Goal: Transaction & Acquisition: Purchase product/service

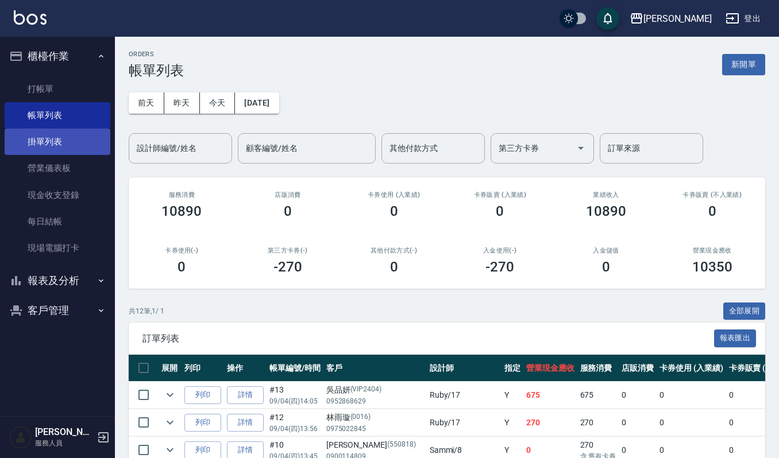
click at [40, 145] on link "掛單列表" at bounding box center [58, 142] width 106 height 26
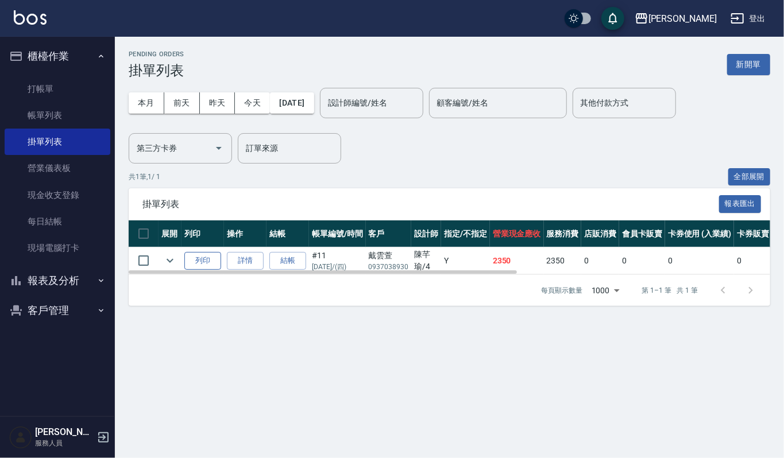
click at [207, 260] on button "列印" at bounding box center [202, 261] width 37 height 18
click at [292, 261] on button "結帳" at bounding box center [287, 261] width 37 height 18
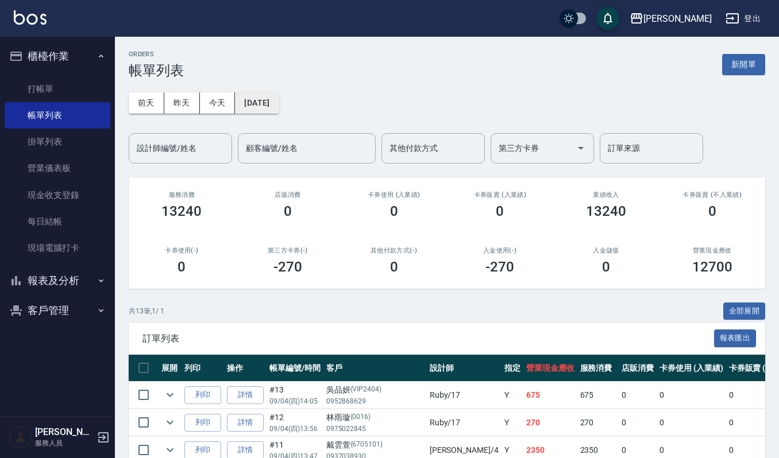
click at [279, 103] on button "[DATE]" at bounding box center [257, 102] width 44 height 21
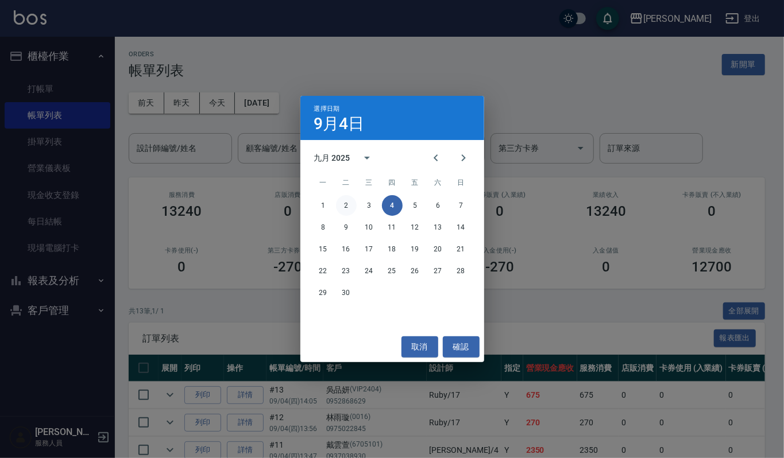
click at [344, 203] on button "2" at bounding box center [346, 205] width 21 height 21
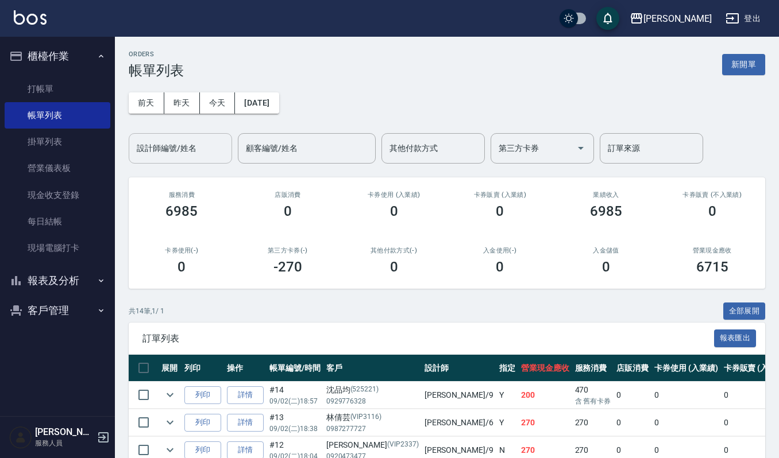
click at [192, 145] on input "設計師編號/姓名" at bounding box center [180, 148] width 93 height 20
click at [348, 295] on div "ORDERS 帳單列表 新開單 前天 昨天 今天 2025/09/02 設計師編號/姓名 設計師編號/姓名 顧客編號/姓名 顧客編號/姓名 其他付款方式 其他…" at bounding box center [447, 425] width 664 height 776
click at [53, 86] on link "打帳單" at bounding box center [58, 89] width 106 height 26
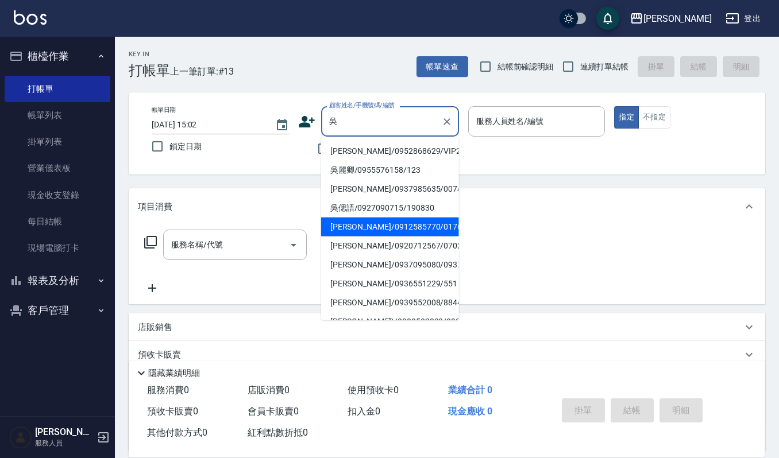
click at [398, 223] on li "[PERSON_NAME]/0912585770/01761" at bounding box center [390, 227] width 138 height 19
type input "[PERSON_NAME]/0912585770/01761"
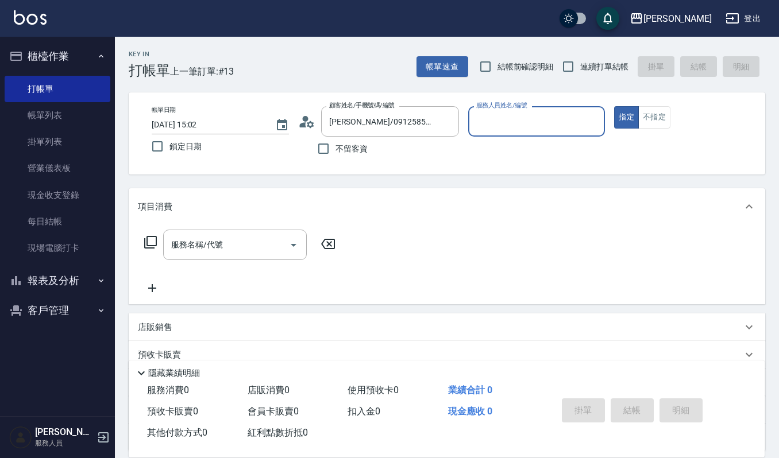
type input "吉兒-4"
click at [226, 251] on input "服務名稱/代號" at bounding box center [226, 245] width 116 height 20
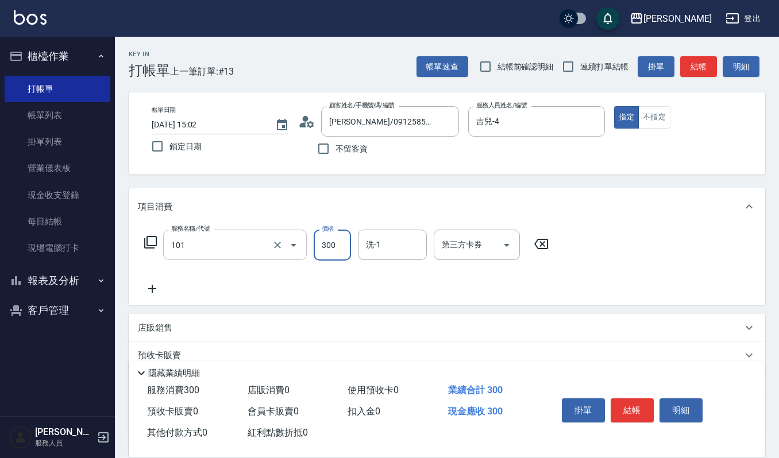
type input "一般洗髮(101)"
type input "270"
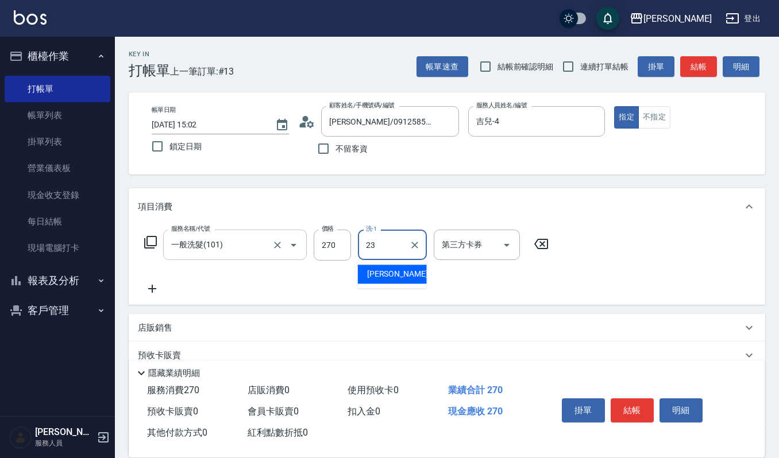
type input "[PERSON_NAME]-23"
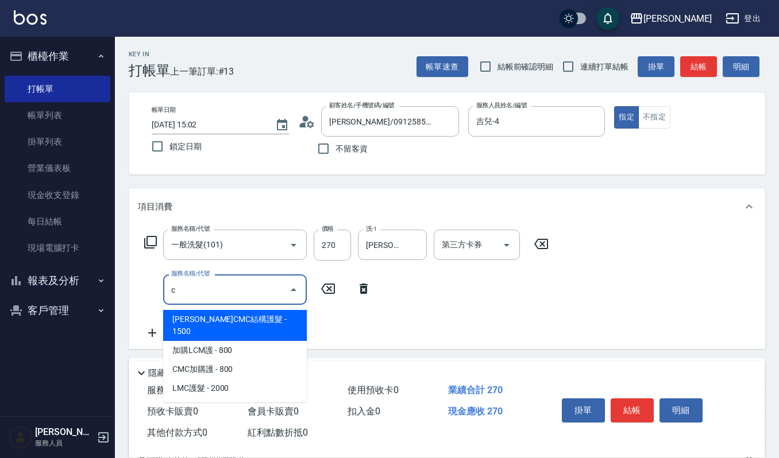
click at [203, 321] on span "[PERSON_NAME]CMC結構護髮 - 1500" at bounding box center [235, 325] width 144 height 31
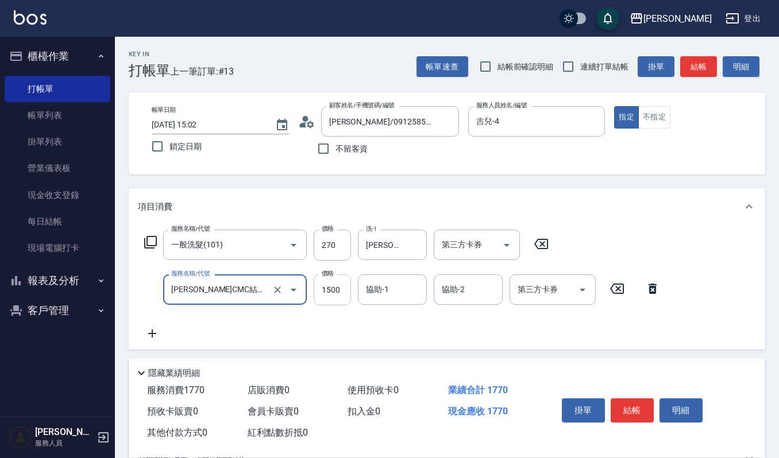
type input "[PERSON_NAME]CMC結構護髮(585)"
click at [326, 288] on input "1500" at bounding box center [332, 290] width 37 height 31
type input "1700"
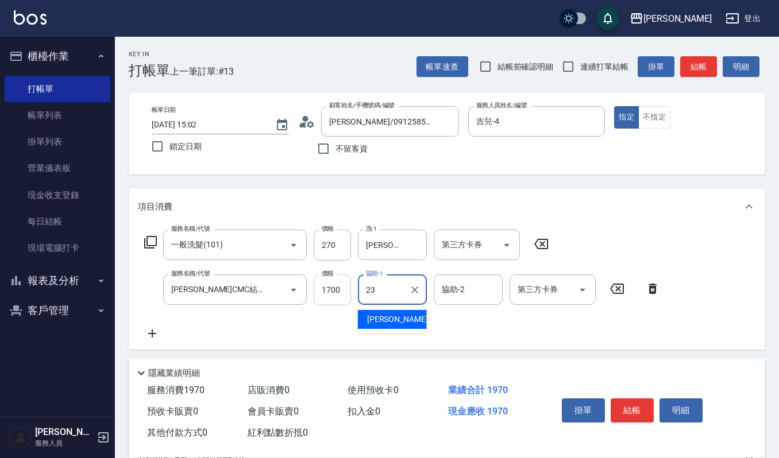
type input "[PERSON_NAME]-23"
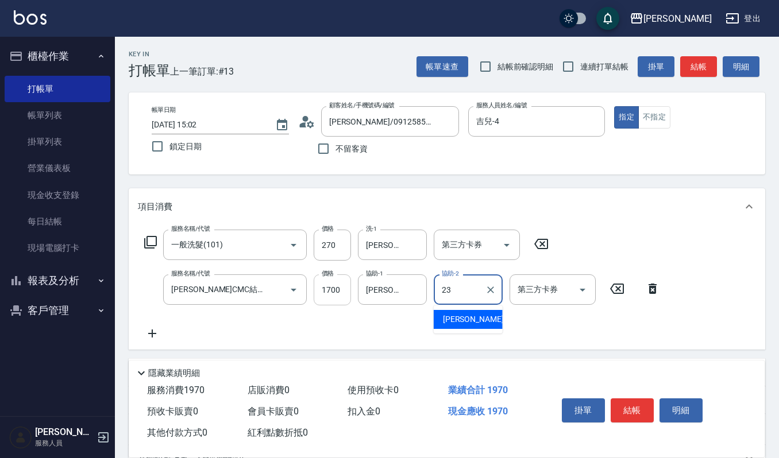
type input "[PERSON_NAME]-23"
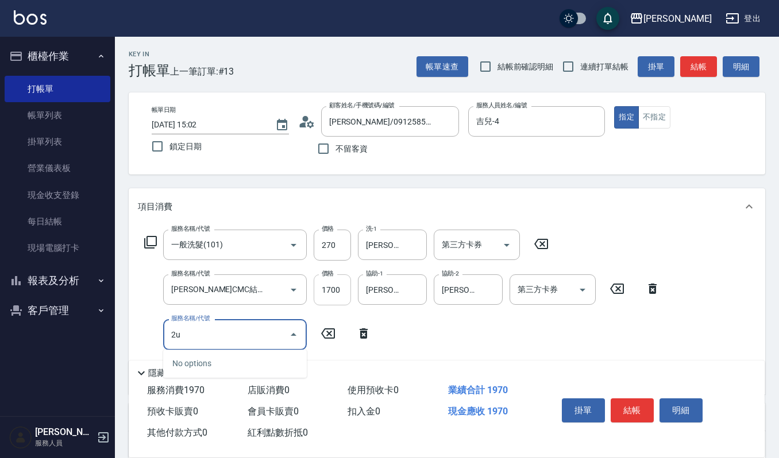
type input "2"
type input "電棒離子夾玉米鬚(603)"
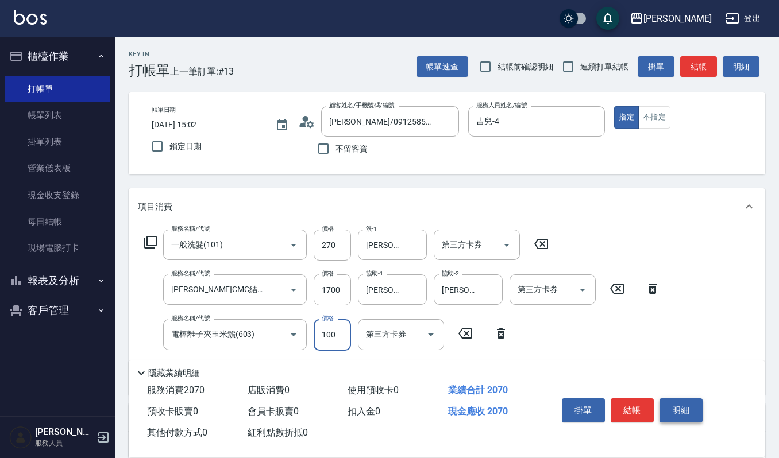
click at [673, 414] on button "明細" at bounding box center [681, 411] width 43 height 24
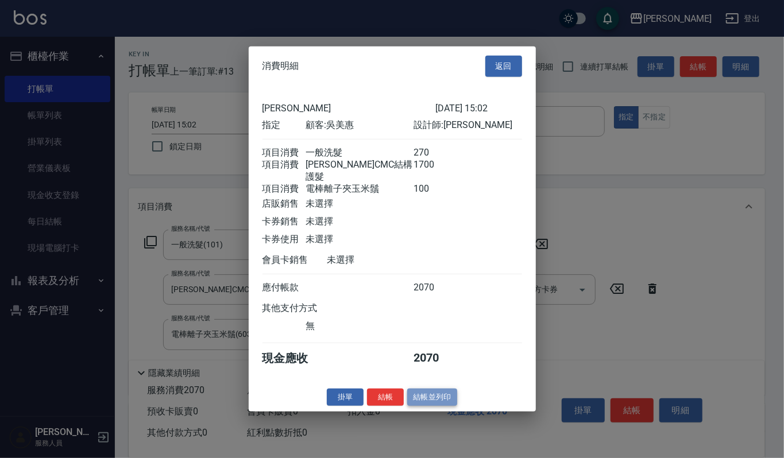
click at [437, 391] on button "結帳並列印" at bounding box center [432, 397] width 50 height 18
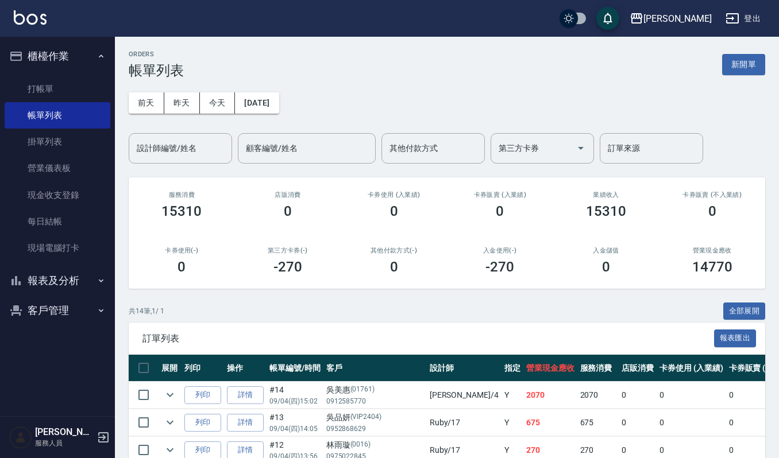
click at [53, 313] on button "客戶管理" at bounding box center [58, 311] width 106 height 30
click at [165, 142] on input "設計師編號/姓名" at bounding box center [180, 148] width 93 height 20
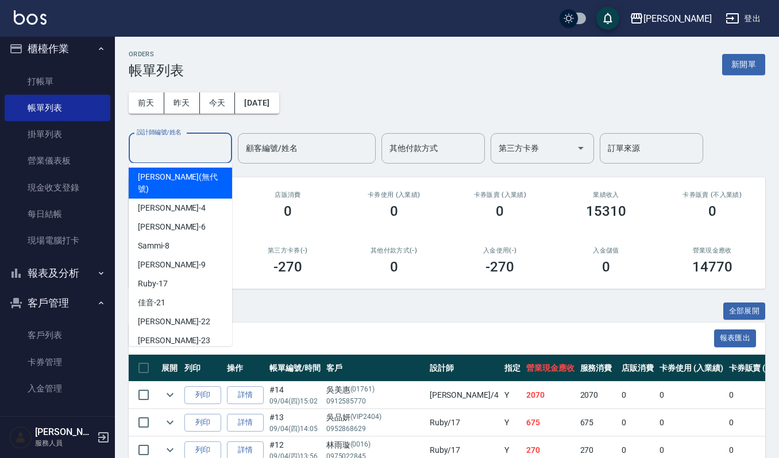
scroll to position [11, 0]
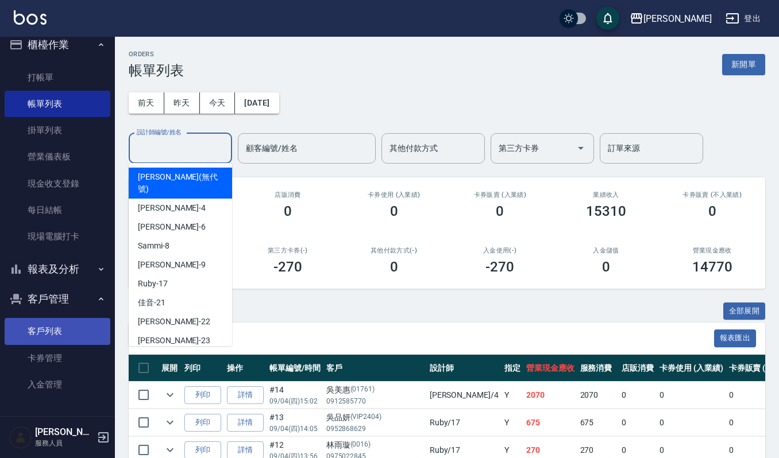
click at [56, 324] on link "客戶列表" at bounding box center [58, 331] width 106 height 26
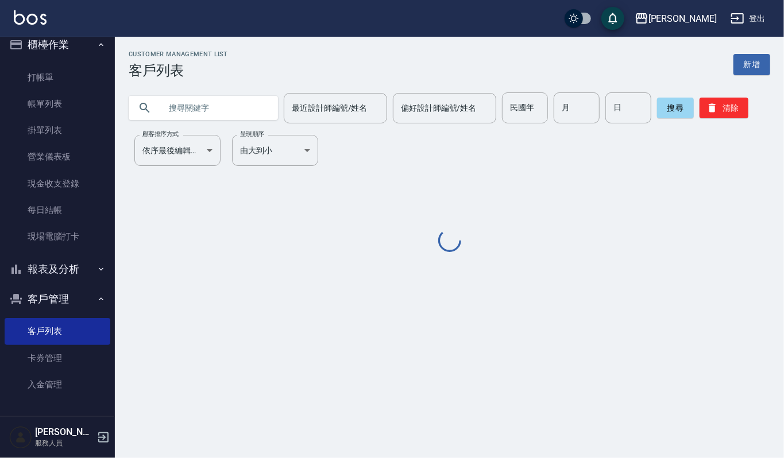
click at [216, 104] on input "text" at bounding box center [215, 107] width 108 height 31
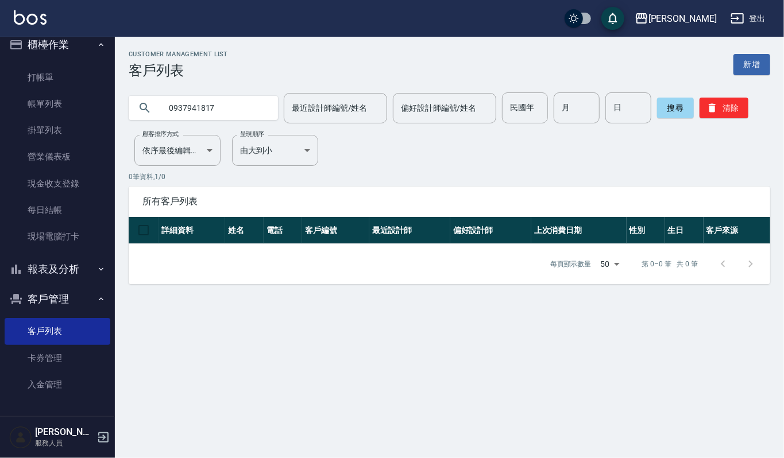
click at [195, 105] on input "0937941817" at bounding box center [215, 107] width 108 height 31
click at [209, 102] on input "093711817" at bounding box center [215, 107] width 108 height 31
click at [205, 106] on input "093711877" at bounding box center [215, 107] width 108 height 31
click at [219, 102] on input "093711847" at bounding box center [215, 107] width 108 height 31
type input "0"
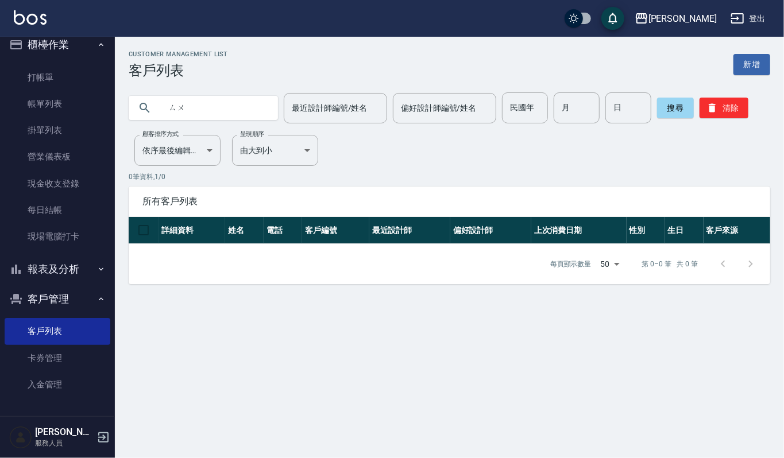
type input "素"
type input "俗"
type input "ㄙ"
type input "淑"
type input "數"
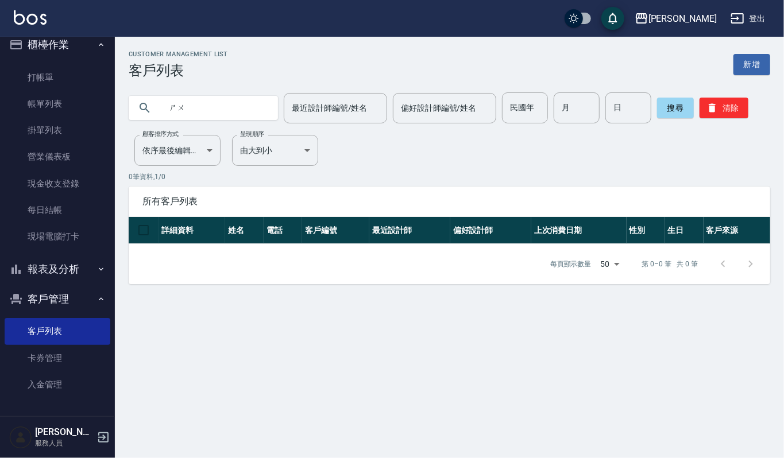
type input "數"
type input "書"
type input "數"
click at [161, 109] on input "text" at bounding box center [215, 107] width 108 height 31
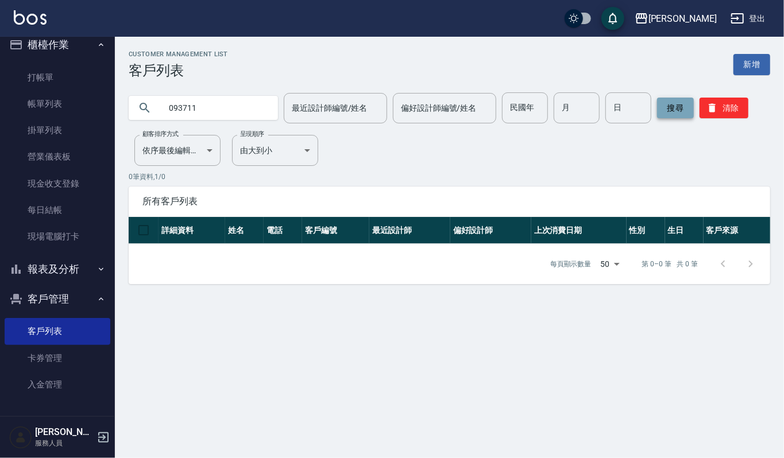
click at [676, 104] on button "搜尋" at bounding box center [675, 108] width 37 height 21
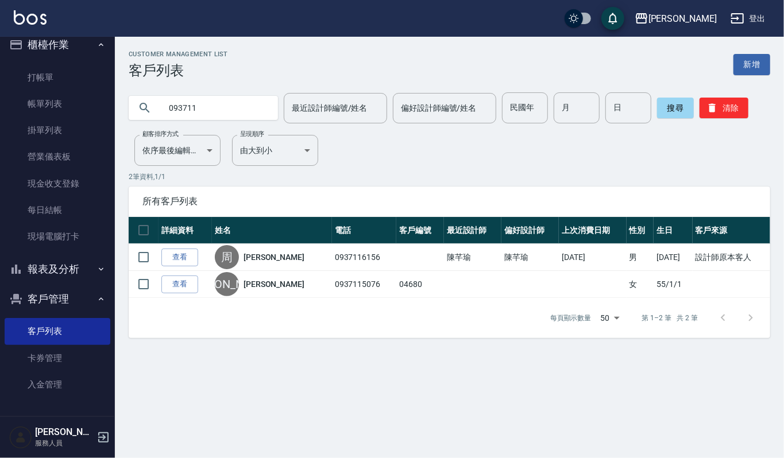
click at [207, 109] on input "093711" at bounding box center [215, 107] width 108 height 31
type input "0"
click at [40, 71] on link "打帳單" at bounding box center [58, 77] width 106 height 26
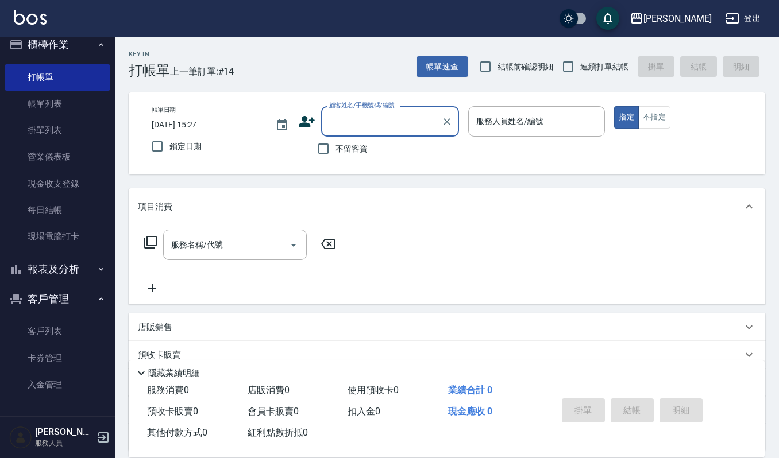
click at [384, 119] on input "顧客姓名/手機號碼/編號" at bounding box center [381, 121] width 110 height 20
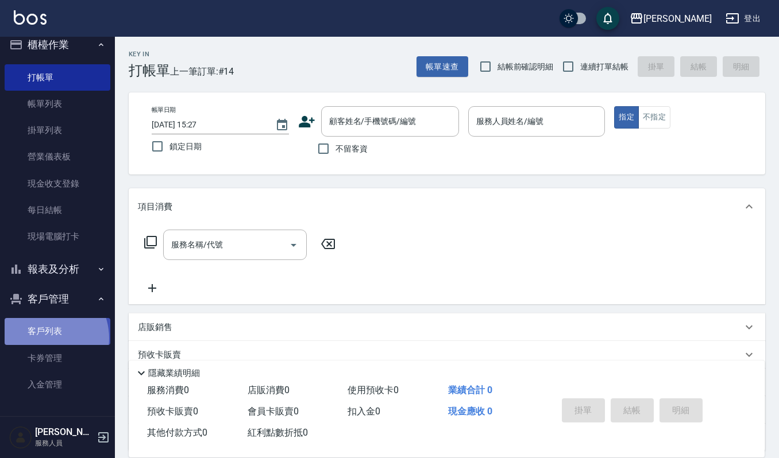
click at [40, 338] on link "客戶列表" at bounding box center [58, 331] width 106 height 26
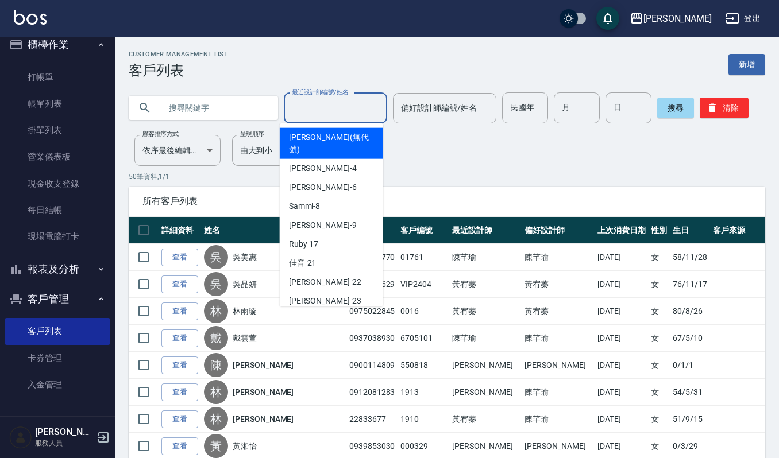
click at [323, 103] on input "最近設計師編號/姓名" at bounding box center [335, 108] width 93 height 20
click at [203, 106] on input "text" at bounding box center [215, 107] width 108 height 31
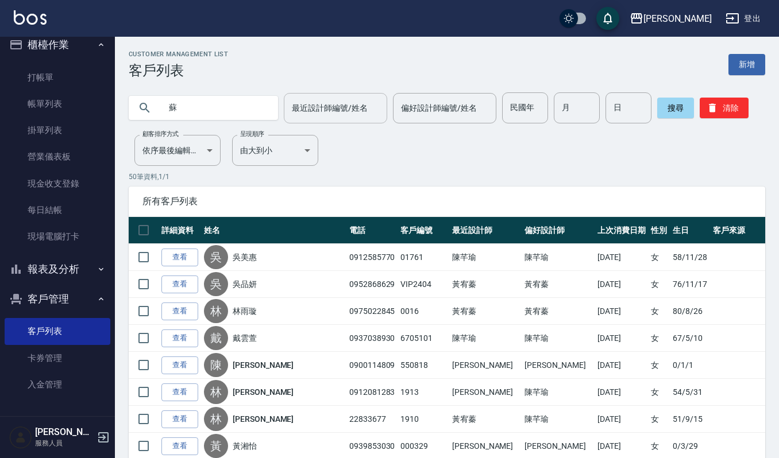
type input "蘇"
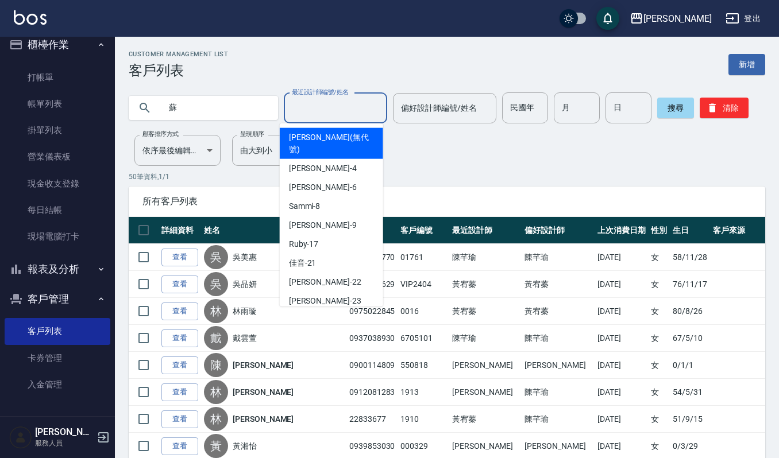
click at [339, 102] on input "最近設計師編號/姓名" at bounding box center [335, 108] width 93 height 20
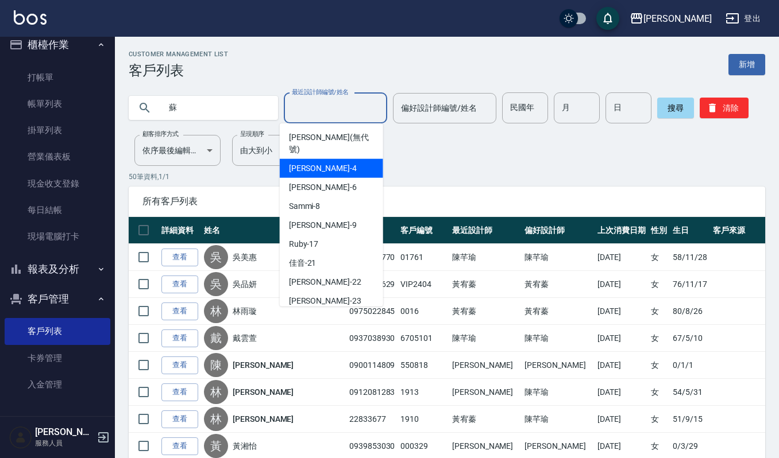
click at [323, 159] on div "吉兒 -4" at bounding box center [331, 168] width 103 height 19
type input "吉兒-4"
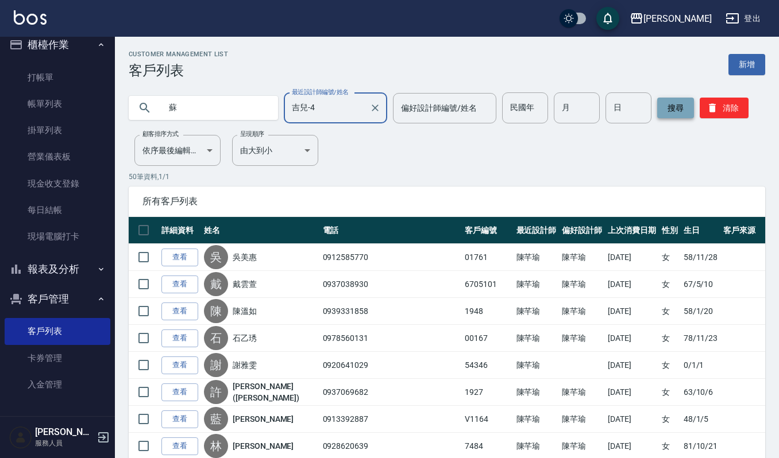
click at [674, 113] on button "搜尋" at bounding box center [675, 108] width 37 height 21
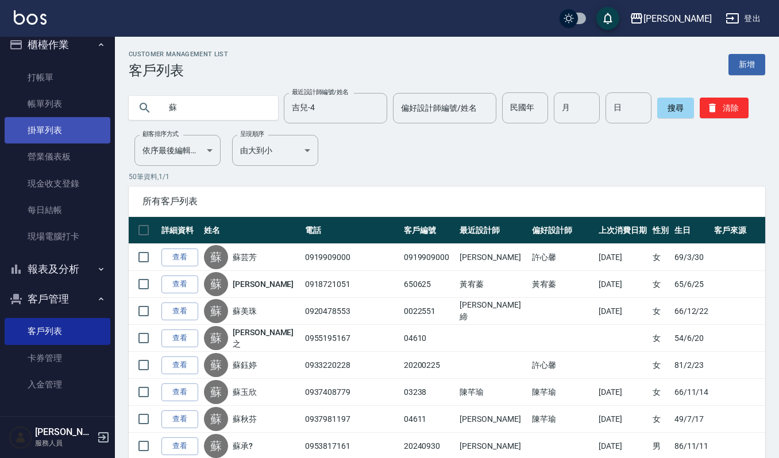
drag, startPoint x: 201, startPoint y: 113, endPoint x: 93, endPoint y: 122, distance: 107.9
type input "0937848"
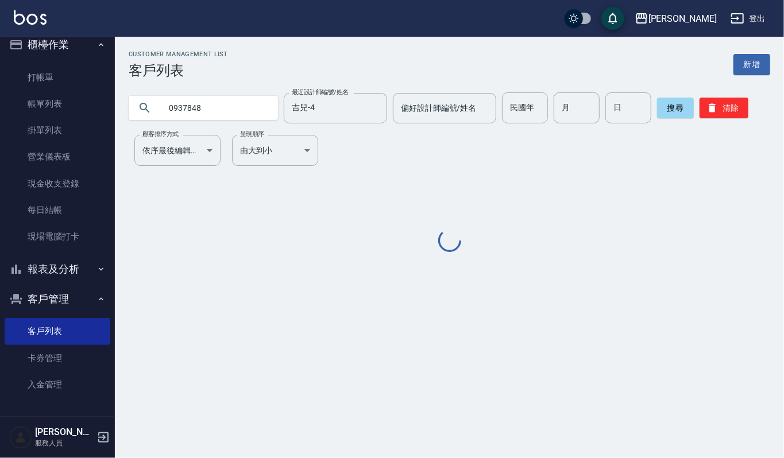
drag, startPoint x: 211, startPoint y: 111, endPoint x: 152, endPoint y: 113, distance: 59.8
click at [155, 113] on div "0937848" at bounding box center [203, 108] width 149 height 24
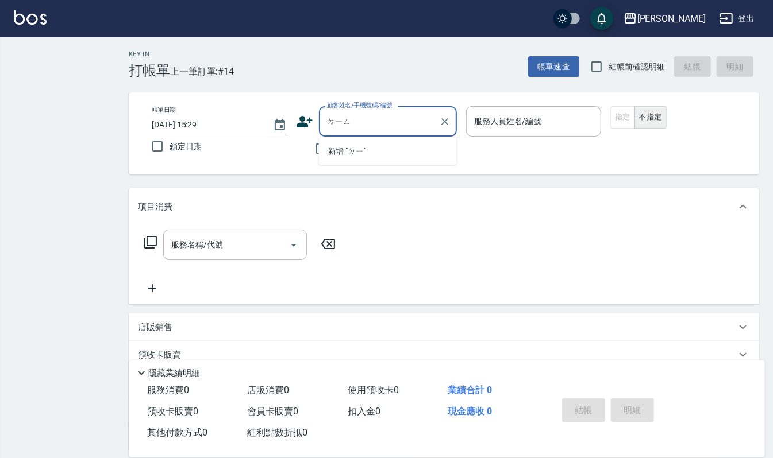
type input "丁"
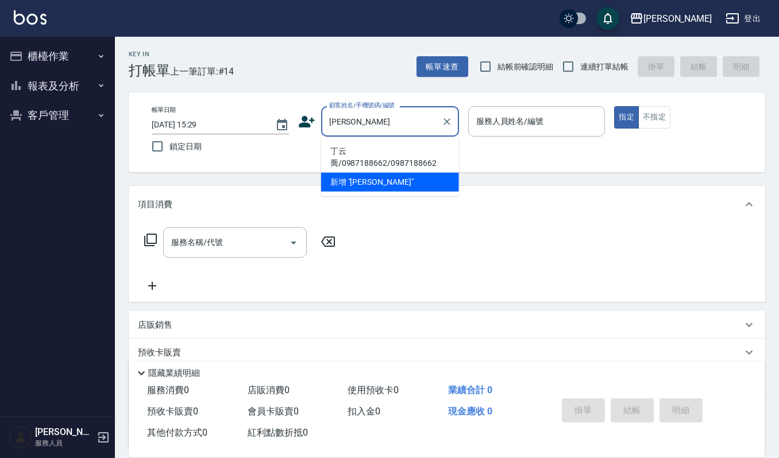
click at [366, 154] on li "丁云喬/0987188662/0987188662" at bounding box center [390, 157] width 138 height 31
type input "丁云喬/0987188662/0987188662"
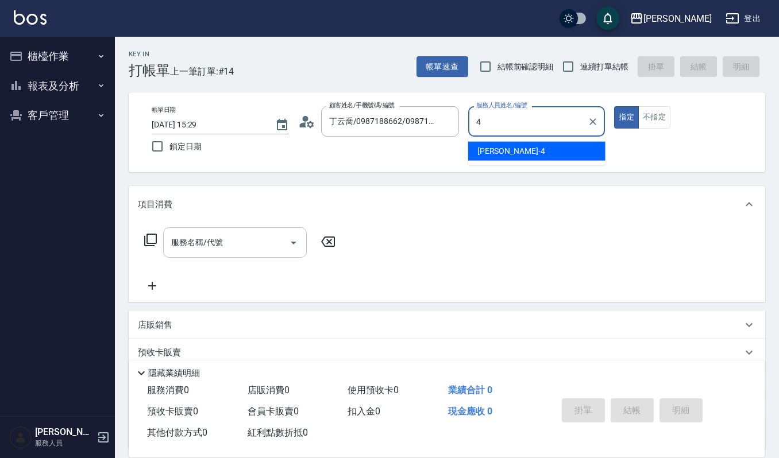
type input "吉兒-4"
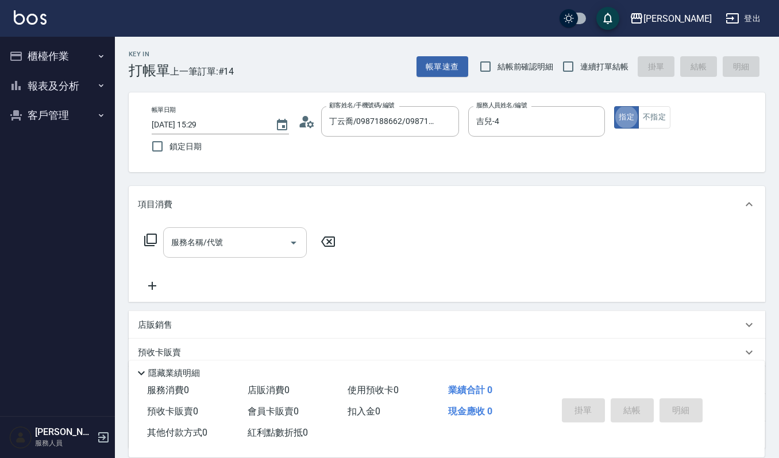
type button "true"
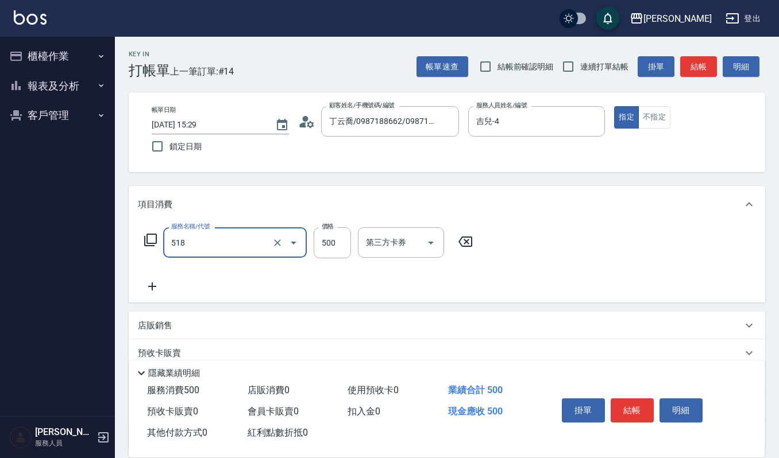
type input "(雲提)燙染前頭皮防護(518)"
type input "250"
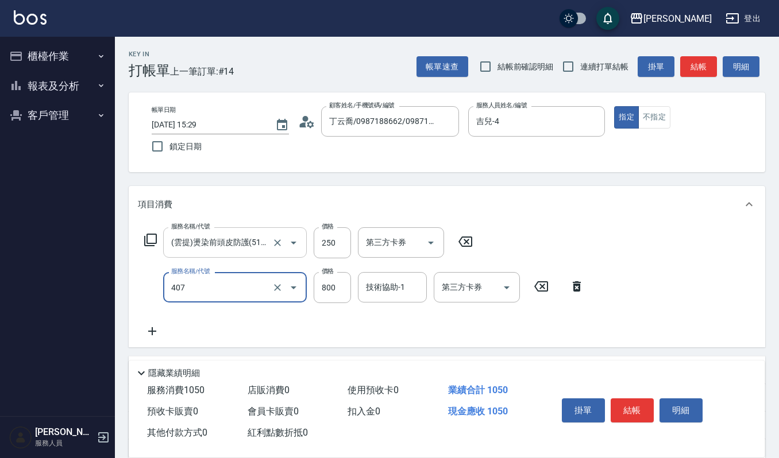
type input "補染(407)"
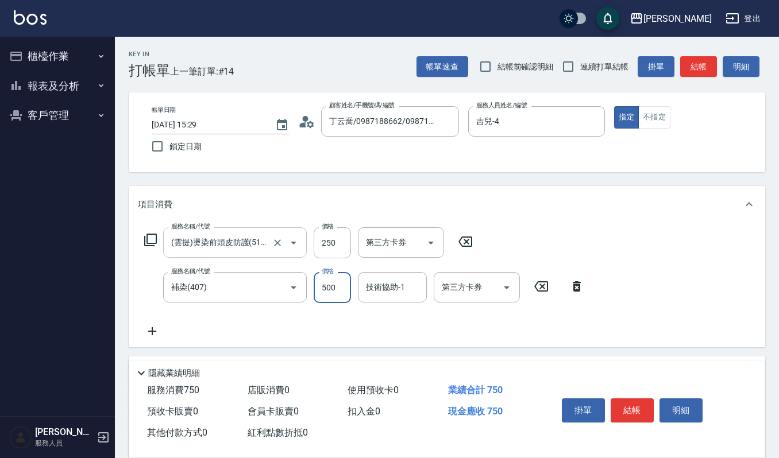
type input "500"
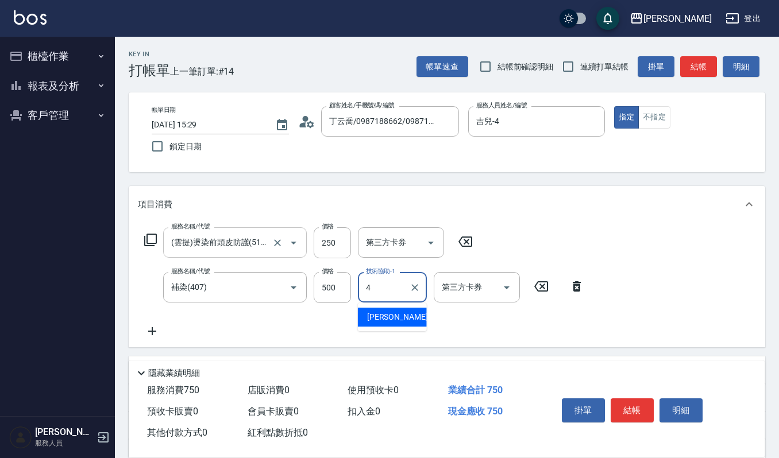
type input "吉兒-4"
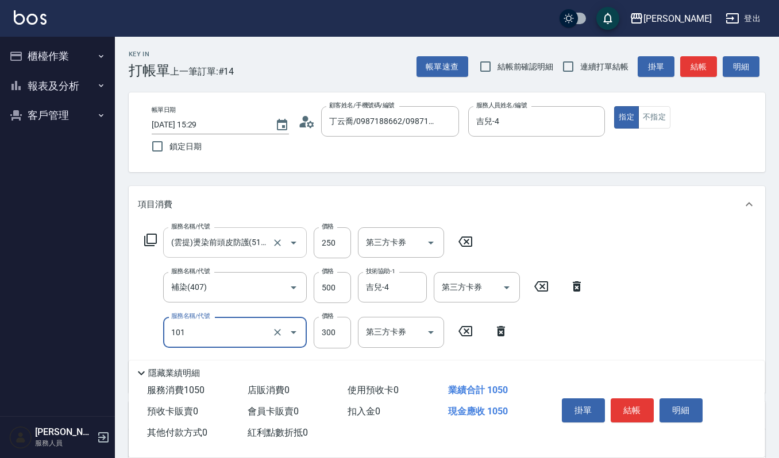
type input "一般洗髮(101)"
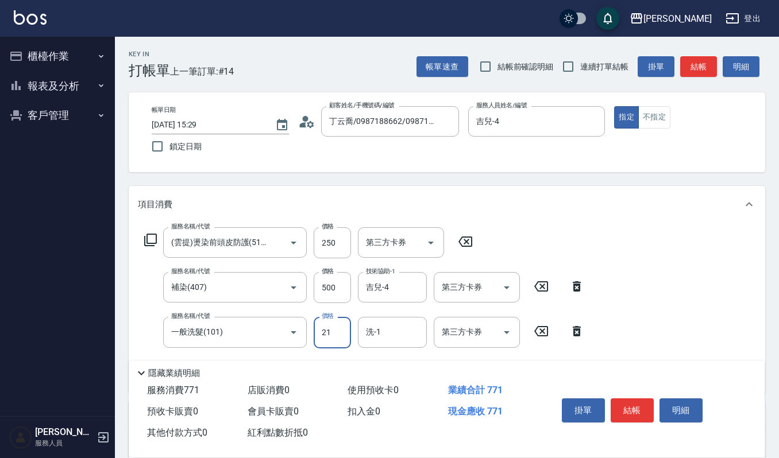
click at [338, 342] on input "21" at bounding box center [332, 332] width 37 height 31
type input "270"
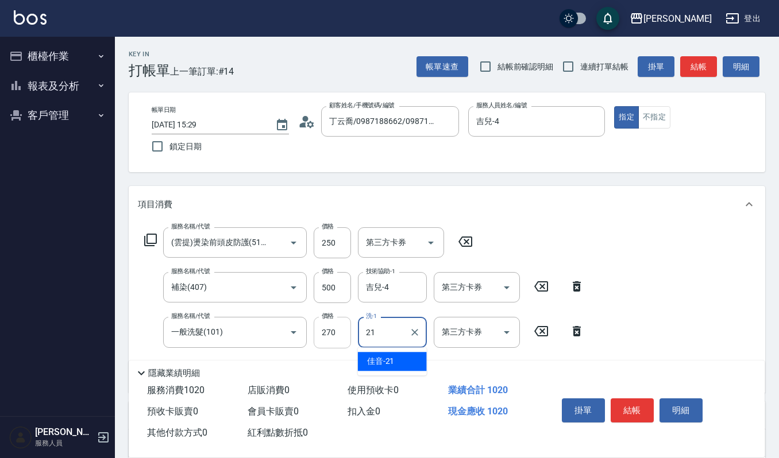
type input "佳音-21"
type input "經典剪髮-Gill(302)"
type input "600"
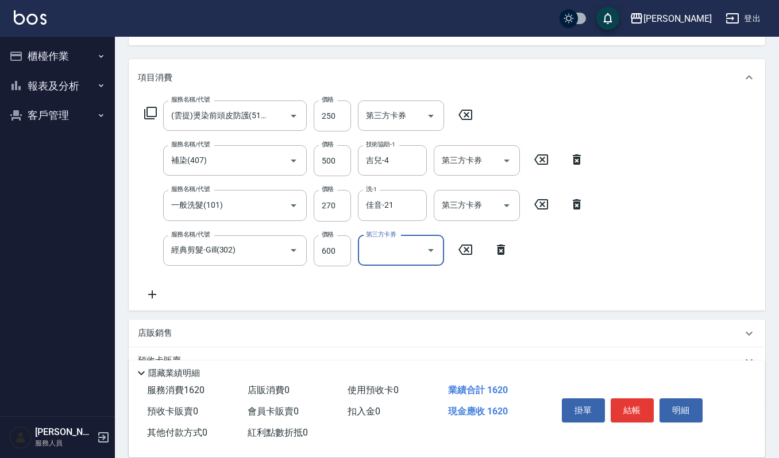
scroll to position [230, 0]
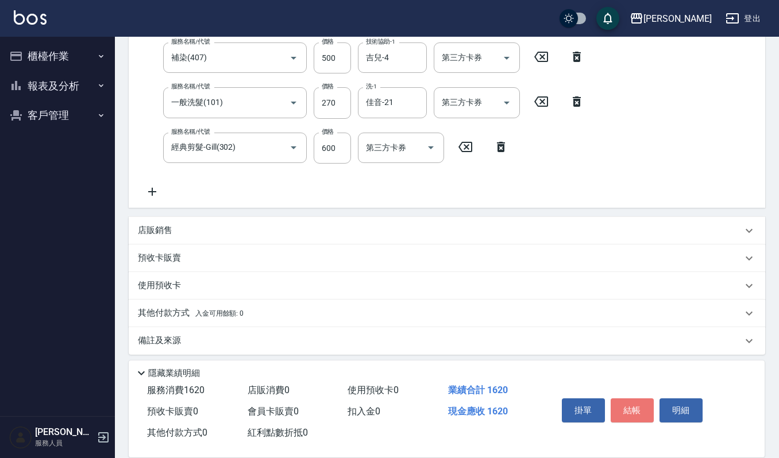
click at [651, 403] on button "結帳" at bounding box center [632, 411] width 43 height 24
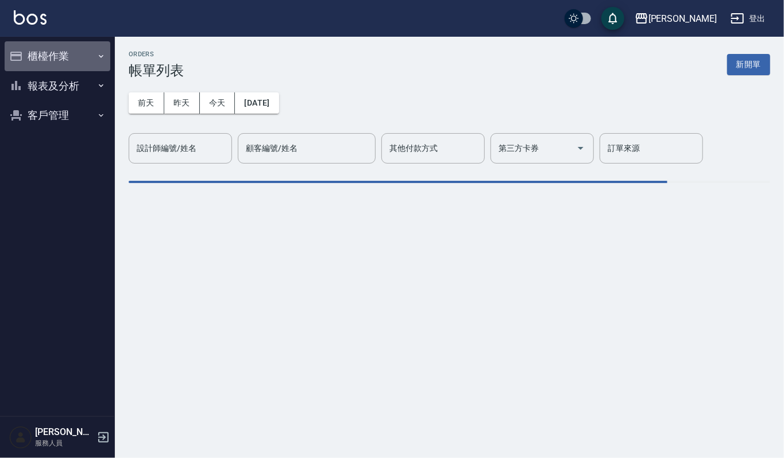
click at [88, 56] on button "櫃檯作業" at bounding box center [58, 56] width 106 height 30
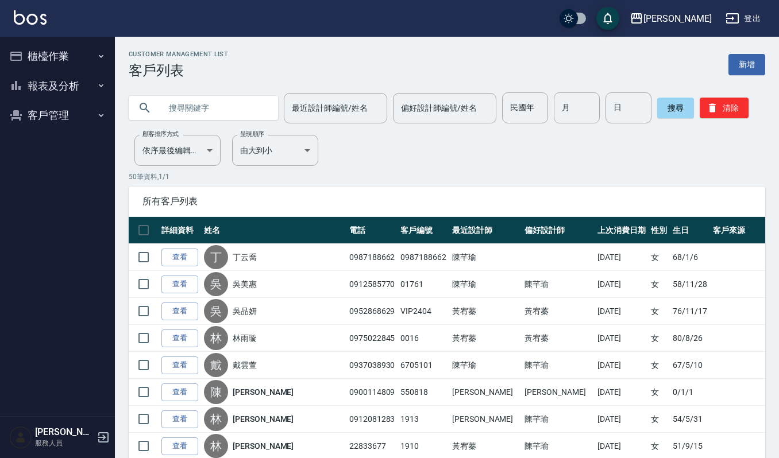
click at [206, 99] on input "text" at bounding box center [215, 107] width 108 height 31
drag, startPoint x: 206, startPoint y: 99, endPoint x: 195, endPoint y: 106, distance: 12.4
paste input "0937848"
click at [660, 111] on button "搜尋" at bounding box center [675, 108] width 37 height 21
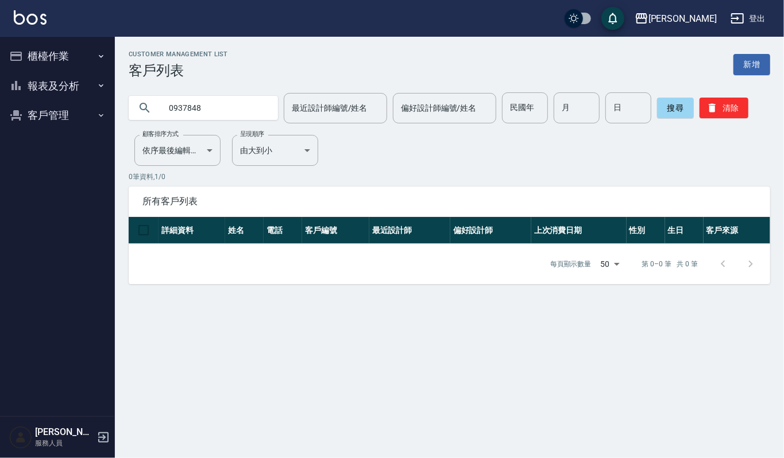
drag, startPoint x: 215, startPoint y: 104, endPoint x: 97, endPoint y: 115, distance: 118.3
click at [97, 115] on div "上越傑森 登出 櫃檯作業 打帳單 帳單列表 掛單列表 營業儀表板 現金收支登錄 每日結帳 現場電腦打卡 報表及分析 報表目錄 店家區間累計表 店家日報表 互助…" at bounding box center [392, 229] width 784 height 458
click at [237, 116] on input "0937848" at bounding box center [215, 107] width 108 height 31
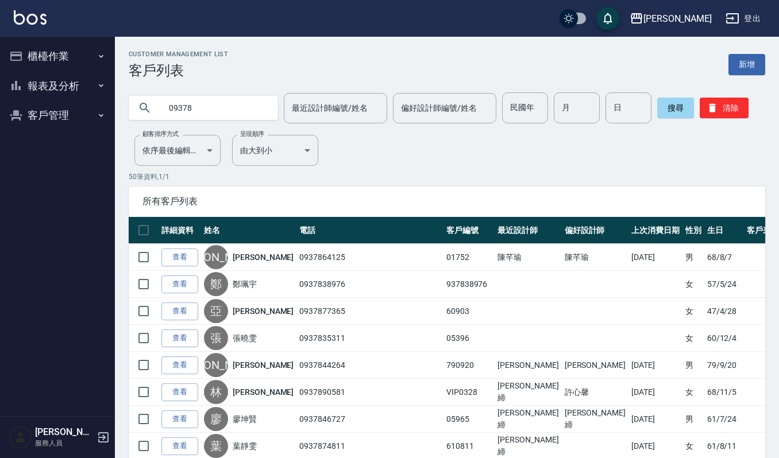
drag, startPoint x: 151, startPoint y: 106, endPoint x: 118, endPoint y: 109, distance: 32.9
click at [118, 109] on div "09378 最近設計師編號/姓名 最近設計師編號/姓名 偏好設計師編號/姓名 偏好設計師編號/姓名 民國年 民國年 月 月 日 日 搜尋 清除" at bounding box center [440, 101] width 650 height 45
type input "蘇"
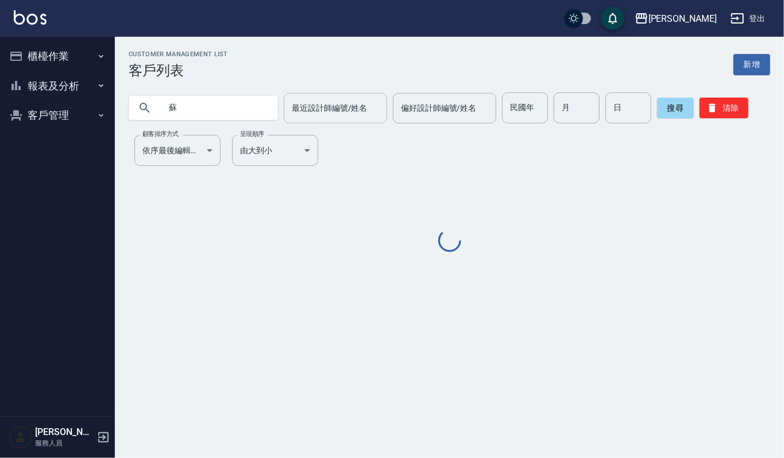
click at [327, 110] on div "最近設計師編號/姓名 最近設計師編號/姓名" at bounding box center [335, 108] width 103 height 30
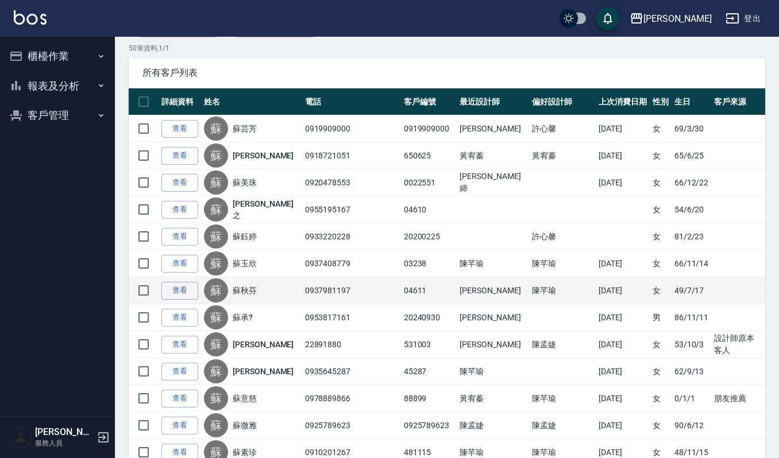
scroll to position [153, 0]
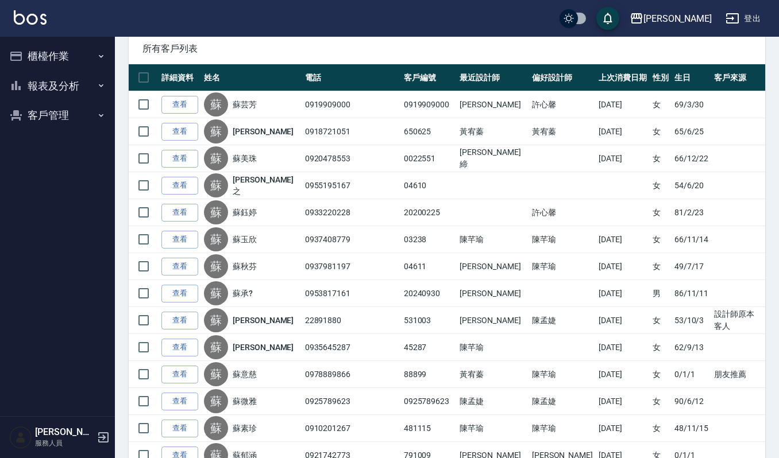
type input "吉兒-4"
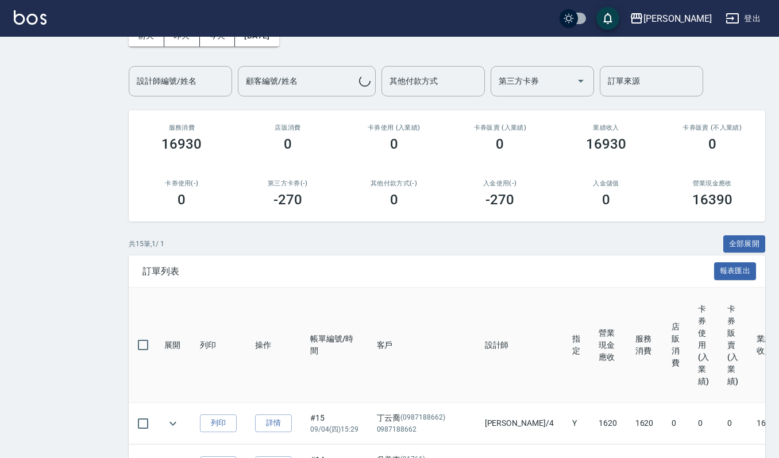
scroll to position [76, 0]
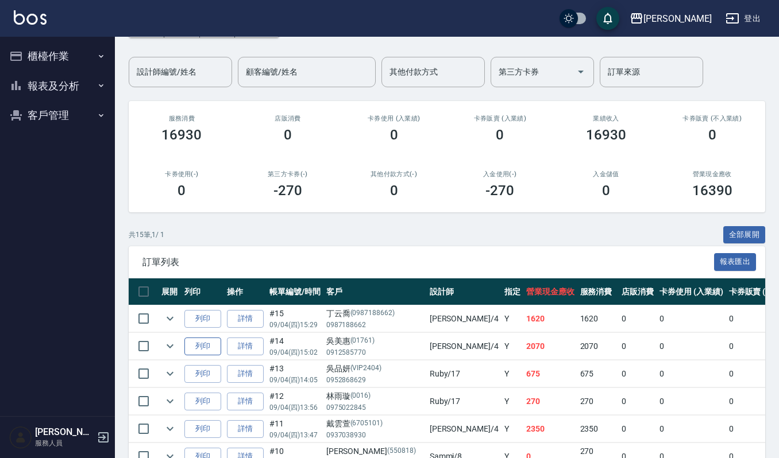
drag, startPoint x: 191, startPoint y: 319, endPoint x: 214, endPoint y: 338, distance: 29.0
click at [191, 319] on button "列印" at bounding box center [202, 319] width 37 height 18
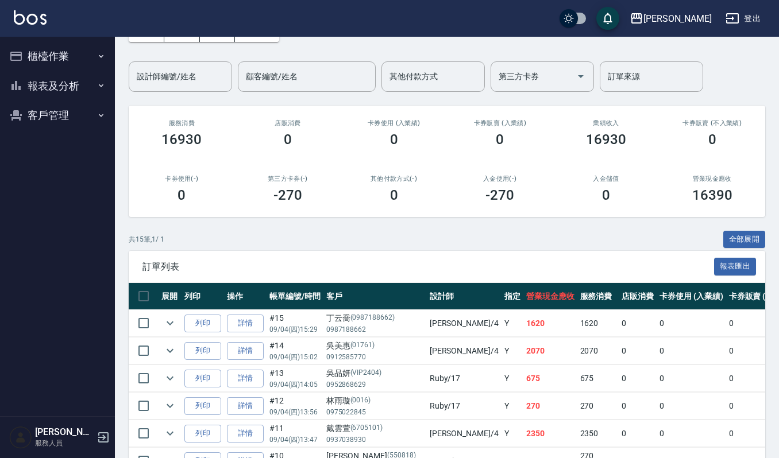
scroll to position [0, 0]
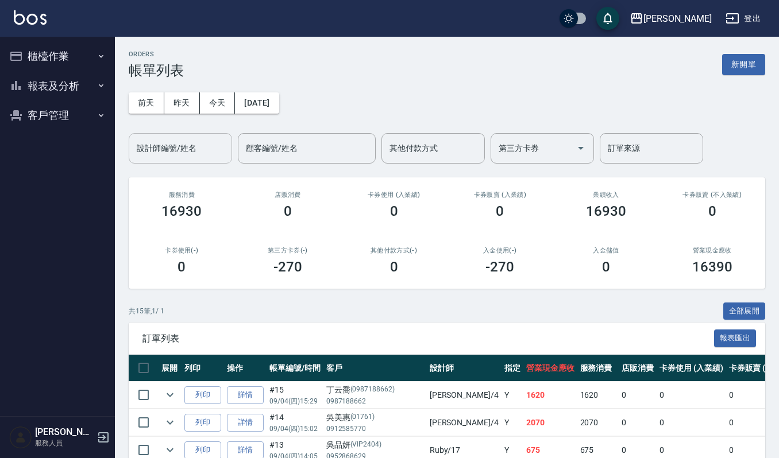
click at [219, 157] on input "設計師編號/姓名" at bounding box center [180, 148] width 93 height 20
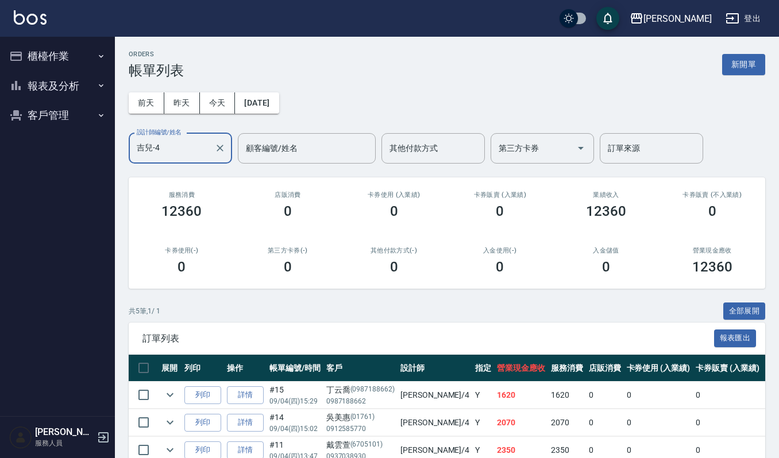
type input "吉兒-4"
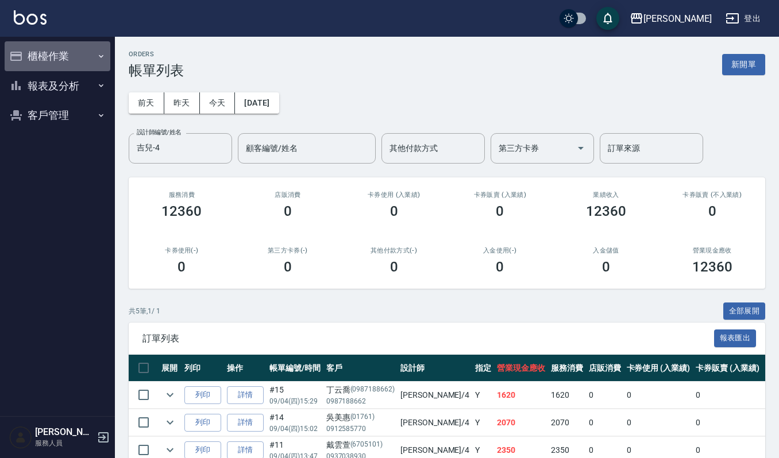
click at [86, 61] on button "櫃檯作業" at bounding box center [58, 56] width 106 height 30
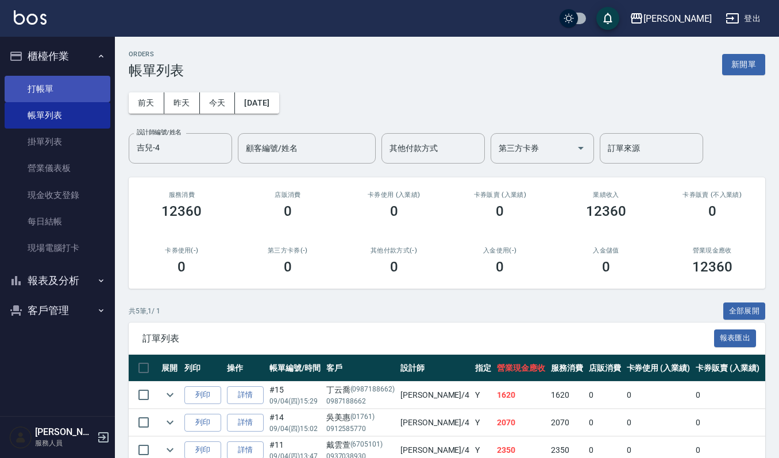
click at [74, 86] on link "打帳單" at bounding box center [58, 89] width 106 height 26
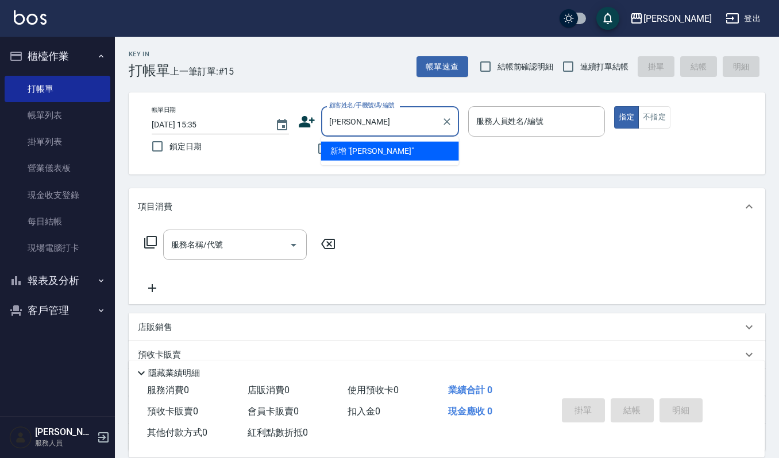
click at [341, 125] on input "[PERSON_NAME]" at bounding box center [381, 121] width 110 height 20
type input "[PERSON_NAME]"
click at [304, 122] on icon at bounding box center [307, 121] width 16 height 11
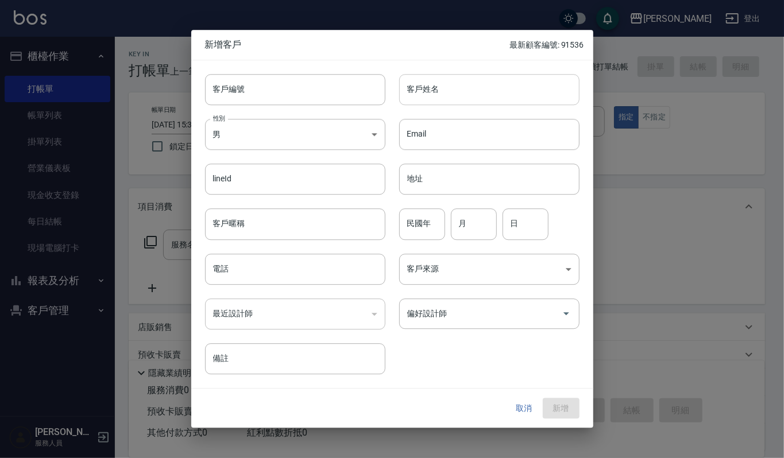
click at [449, 87] on input "客戶姓名" at bounding box center [489, 89] width 180 height 31
type input "[PERSON_NAME]"
click at [327, 75] on input "客戶編號" at bounding box center [295, 89] width 180 height 31
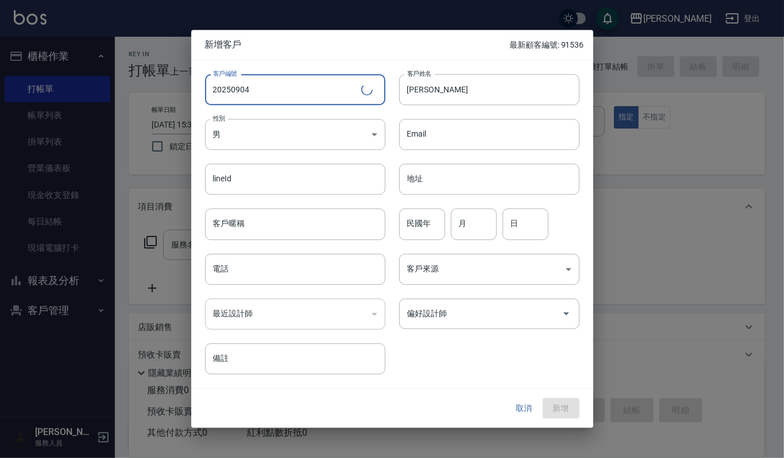
type input "20250904"
drag, startPoint x: 341, startPoint y: 110, endPoint x: 346, endPoint y: 127, distance: 17.3
click at [341, 113] on div "性別 男 [DEMOGRAPHIC_DATA] 性別" at bounding box center [288, 127] width 194 height 45
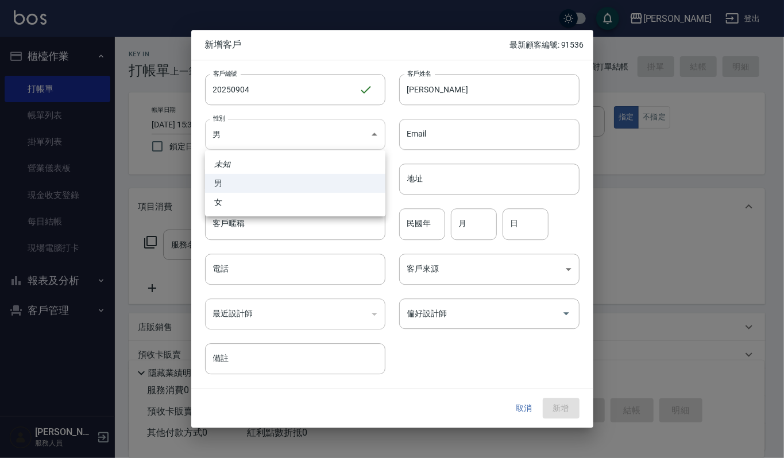
click at [346, 127] on body "上越[PERSON_NAME] 登出 櫃檯作業 打帳單 帳單列表 掛單列表 營業儀表板 現金收支登錄 每日結帳 現場電腦打卡 報表及分析 報表目錄 店家區間累…" at bounding box center [392, 280] width 784 height 560
click at [345, 212] on ul "未知 男 女" at bounding box center [295, 184] width 180 height 66
click at [345, 201] on li "女" at bounding box center [295, 202] width 180 height 19
type input "[DEMOGRAPHIC_DATA]"
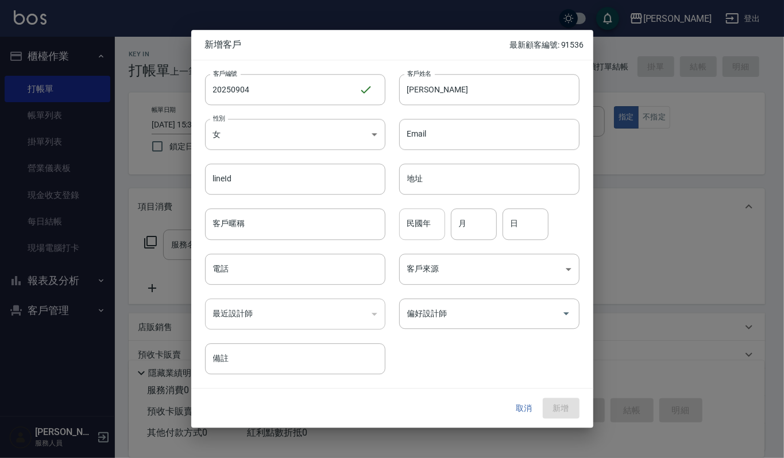
click at [405, 223] on input "民國年" at bounding box center [422, 224] width 46 height 31
type input "47"
type input "3"
type input "15"
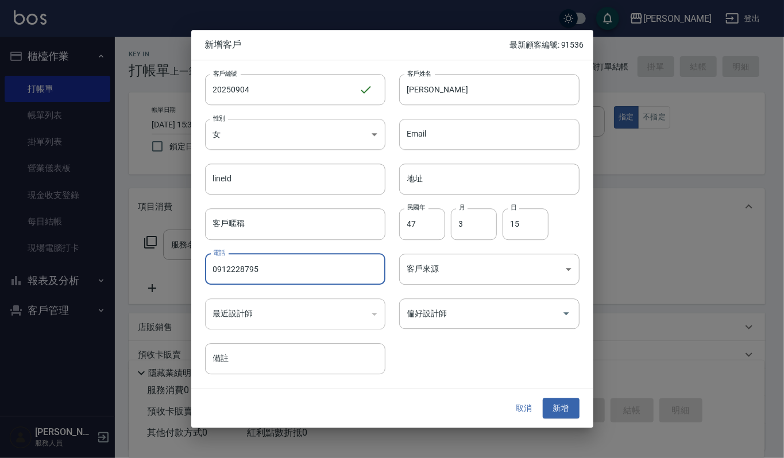
type input "0912228795"
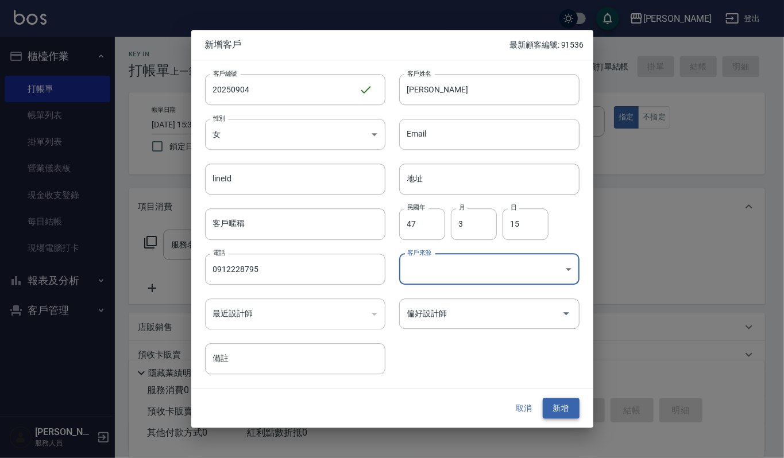
click at [573, 408] on button "新增" at bounding box center [561, 408] width 37 height 21
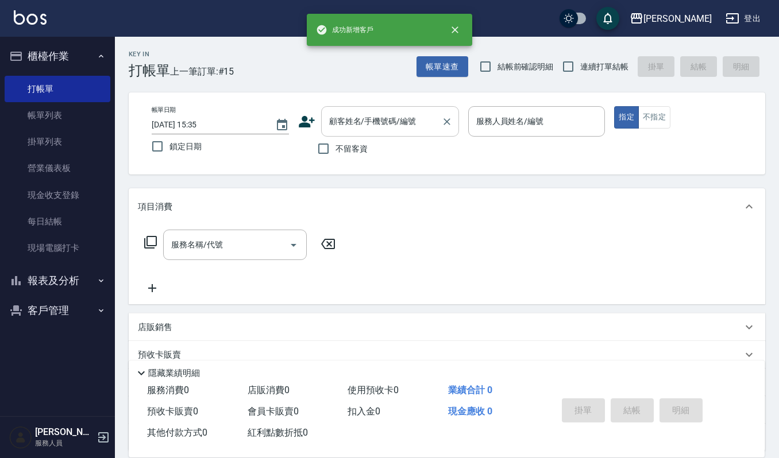
click at [416, 116] on input "顧客姓名/手機號碼/編號" at bounding box center [381, 121] width 110 height 20
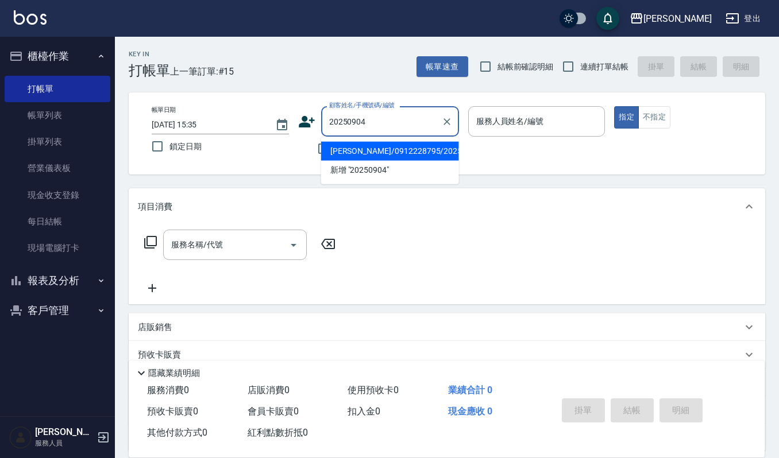
click at [407, 150] on li "[PERSON_NAME]/0912228795/20250904" at bounding box center [390, 151] width 138 height 19
type input "[PERSON_NAME]/0912228795/20250904"
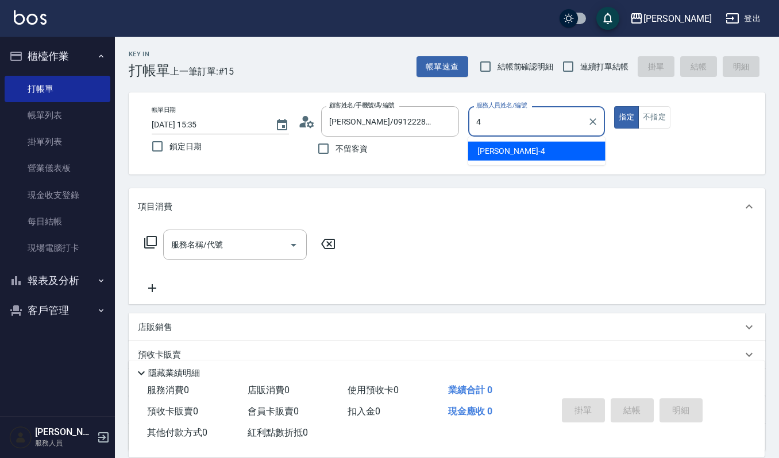
type input "吉兒-4"
type button "true"
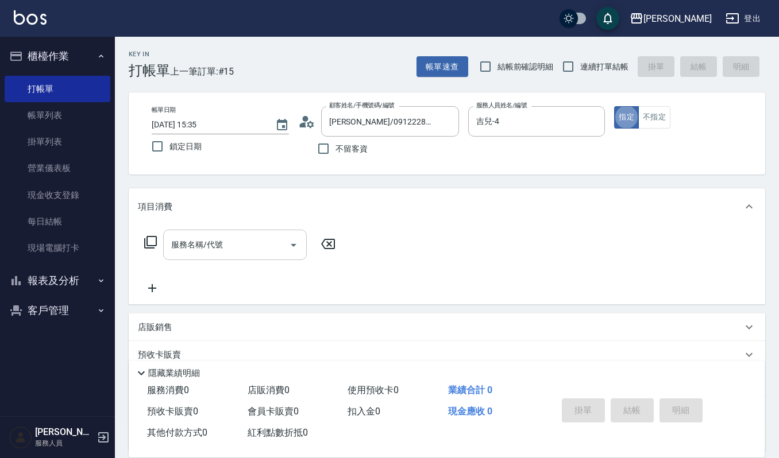
click at [188, 235] on div "服務名稱/代號 服務名稱/代號" at bounding box center [235, 245] width 144 height 30
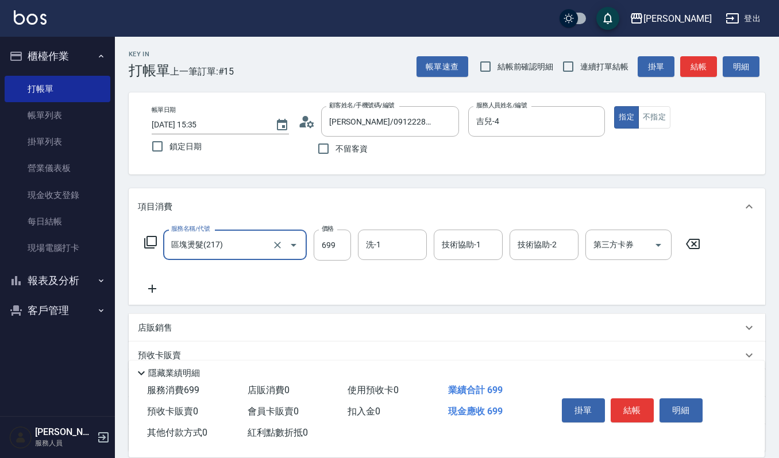
type input "區塊燙髮(217)"
type input "1500"
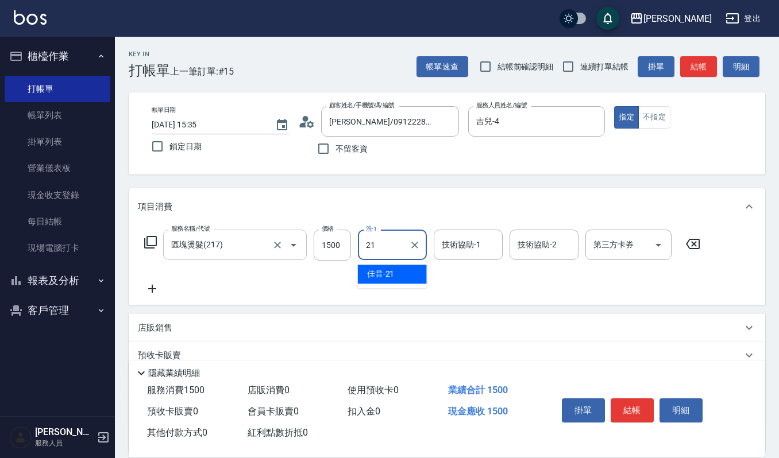
type input "佳音-21"
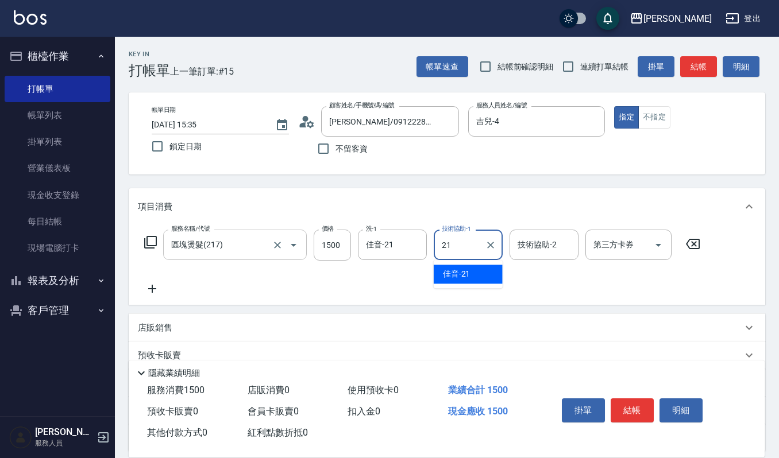
type input "佳音-21"
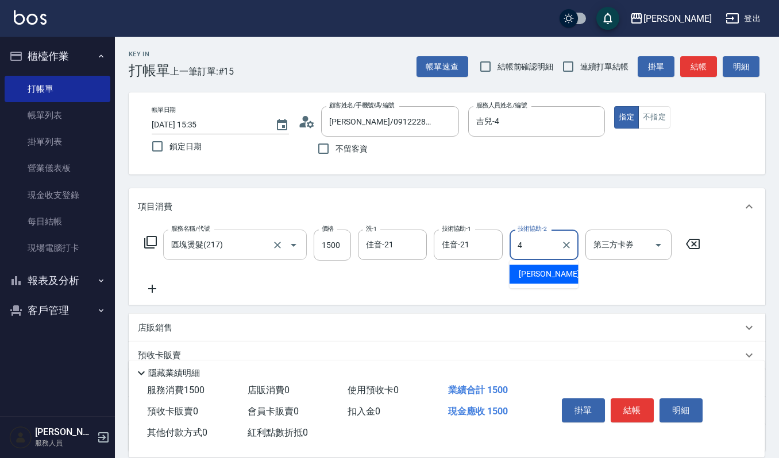
type input "吉兒-4"
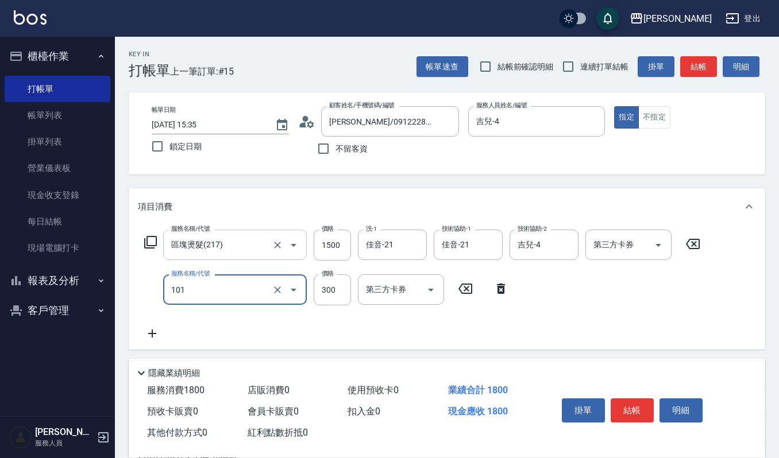
type input "一般洗髮(101)"
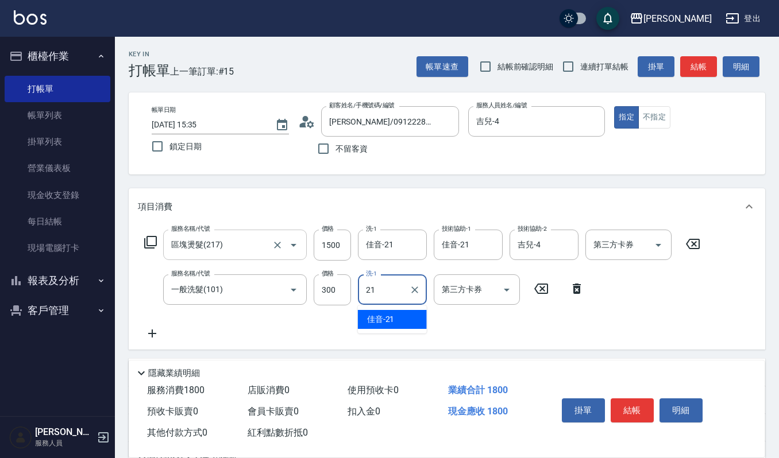
type input "佳音-21"
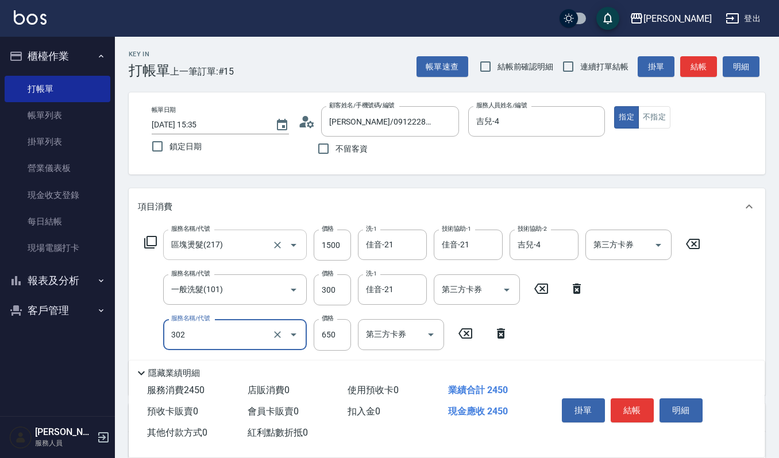
type input "經典剪髮-Gill(302)"
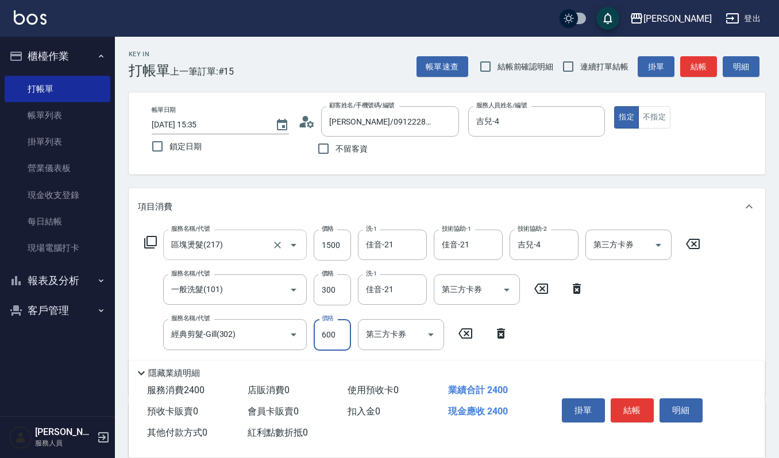
type input "600"
click at [494, 249] on icon "Clear" at bounding box center [490, 245] width 11 height 11
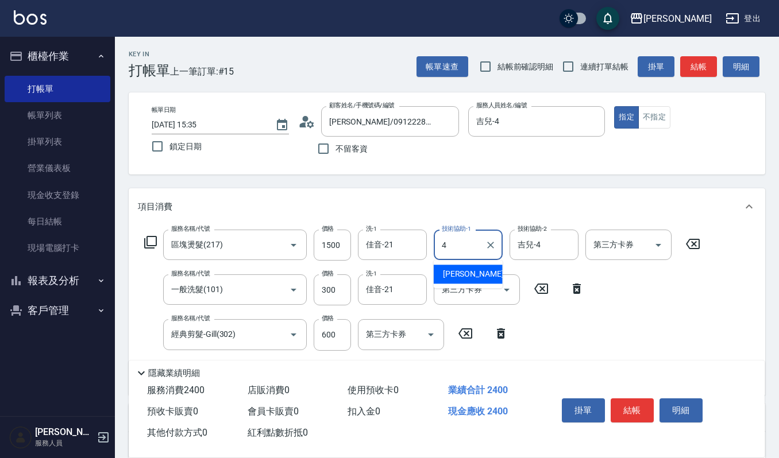
type input "吉兒-4"
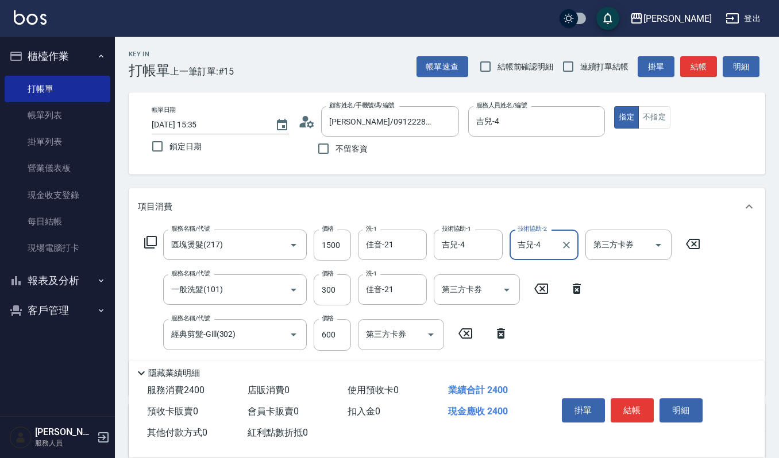
click at [709, 403] on div "掛單 結帳 明細" at bounding box center [646, 412] width 207 height 64
click at [703, 406] on div "掛單 結帳 明細" at bounding box center [632, 412] width 150 height 36
click at [696, 408] on button "明細" at bounding box center [681, 411] width 43 height 24
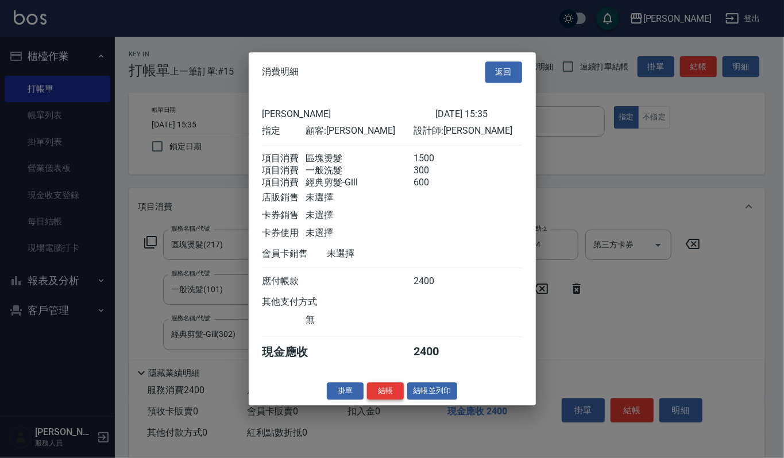
click at [376, 390] on button "結帳" at bounding box center [385, 392] width 37 height 18
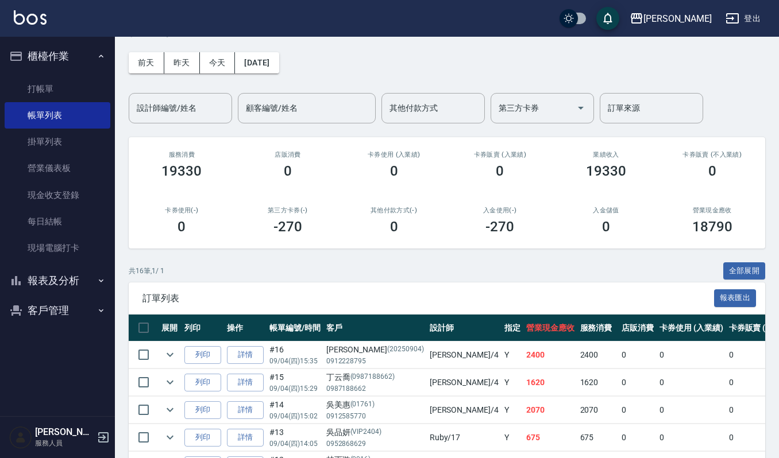
scroll to position [76, 0]
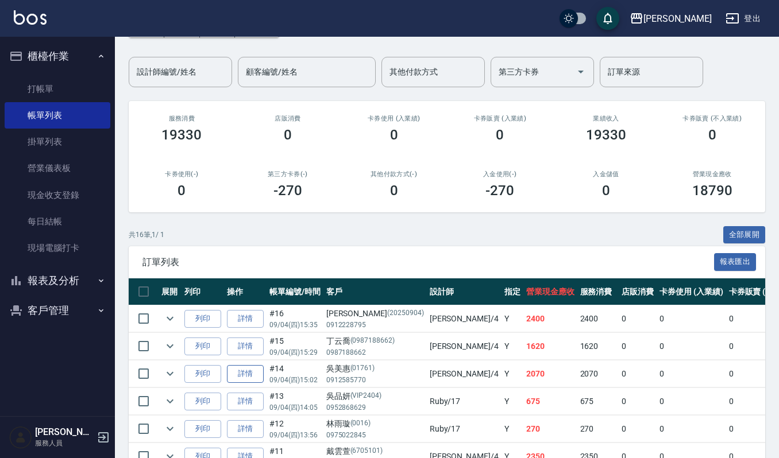
click at [248, 376] on link "詳情" at bounding box center [245, 374] width 37 height 18
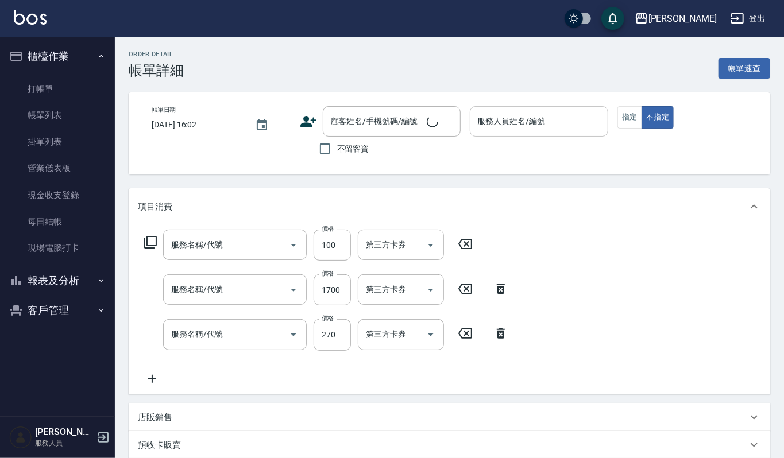
type input "[DATE] 15:02"
type input "吉兒-4"
type input "電棒離子夾玉米鬚(603)"
type input "[PERSON_NAME]CMC結構護髮(585)"
type input "一般洗髮(101)"
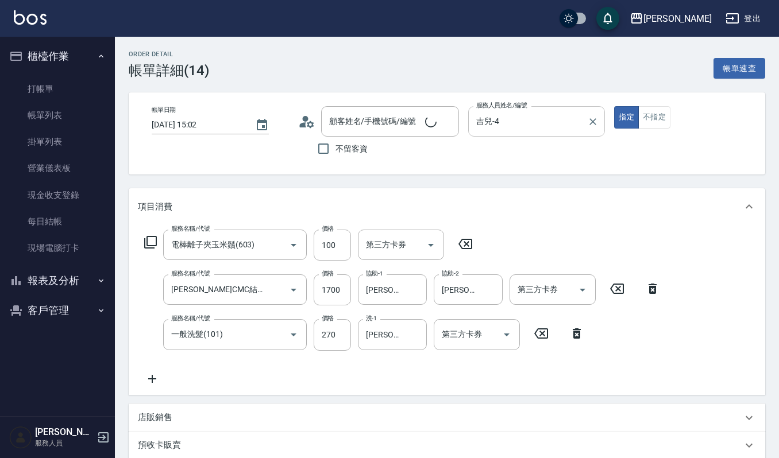
type input "[PERSON_NAME]/0912585770/01761"
click at [548, 123] on input "吉兒-4" at bounding box center [528, 121] width 110 height 20
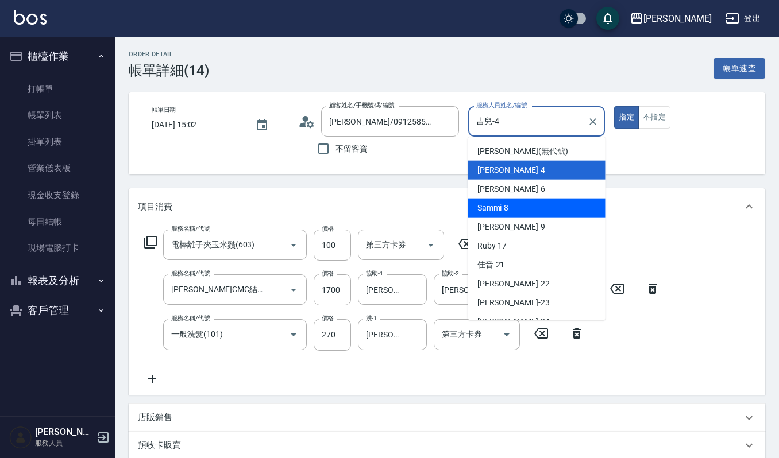
click at [564, 205] on div "Sammi -8" at bounding box center [536, 208] width 137 height 19
type input "Sammi-8"
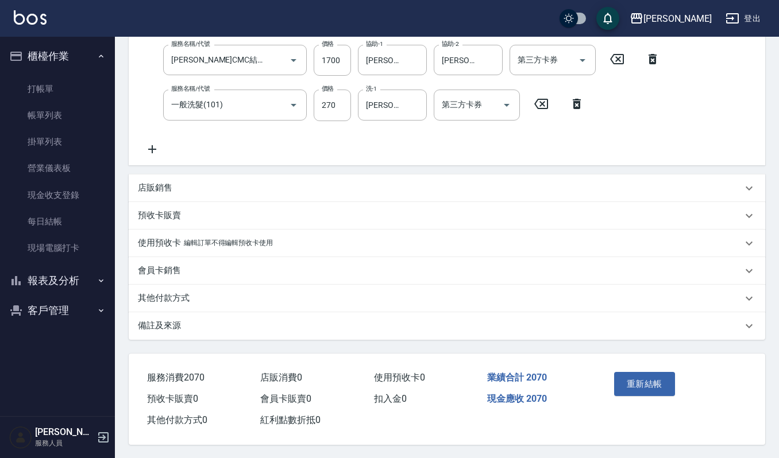
scroll to position [233, 0]
click at [637, 377] on button "重新結帳" at bounding box center [644, 384] width 61 height 24
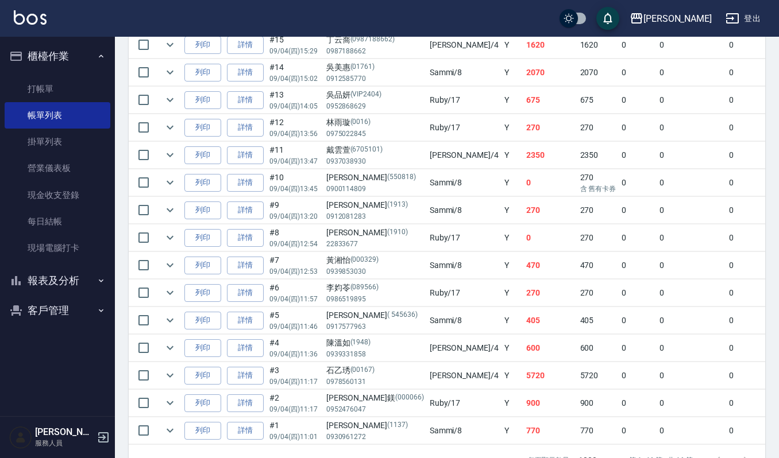
scroll to position [427, 0]
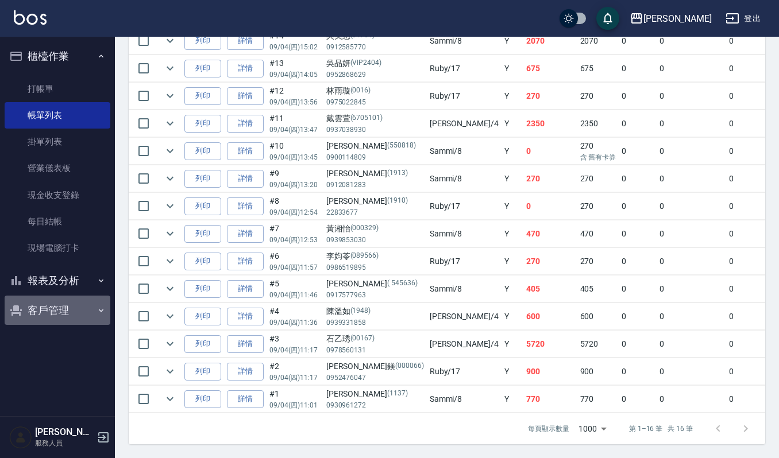
drag, startPoint x: 54, startPoint y: 315, endPoint x: 76, endPoint y: 333, distance: 28.2
click at [54, 315] on button "客戶管理" at bounding box center [58, 311] width 106 height 30
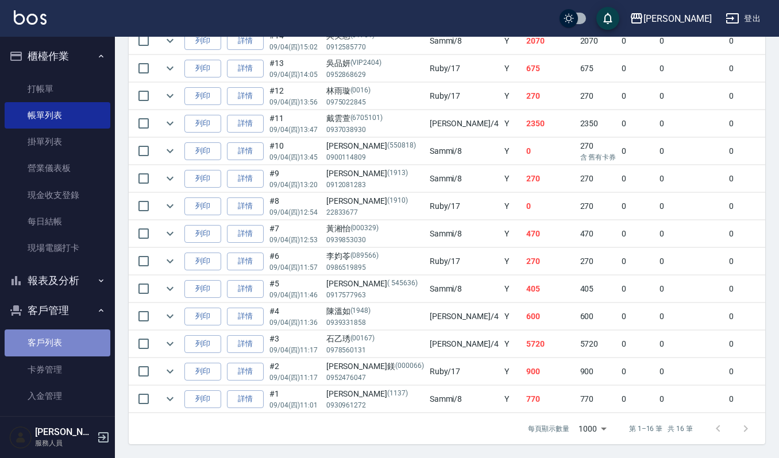
click at [82, 337] on link "客戶列表" at bounding box center [58, 343] width 106 height 26
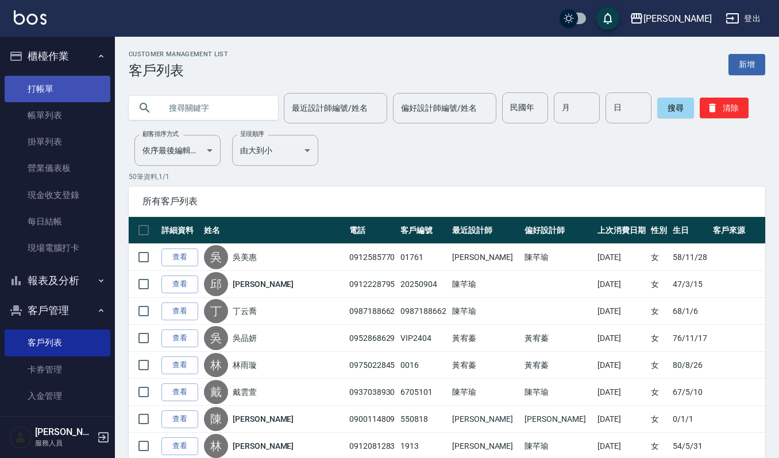
click at [74, 88] on link "打帳單" at bounding box center [58, 89] width 106 height 26
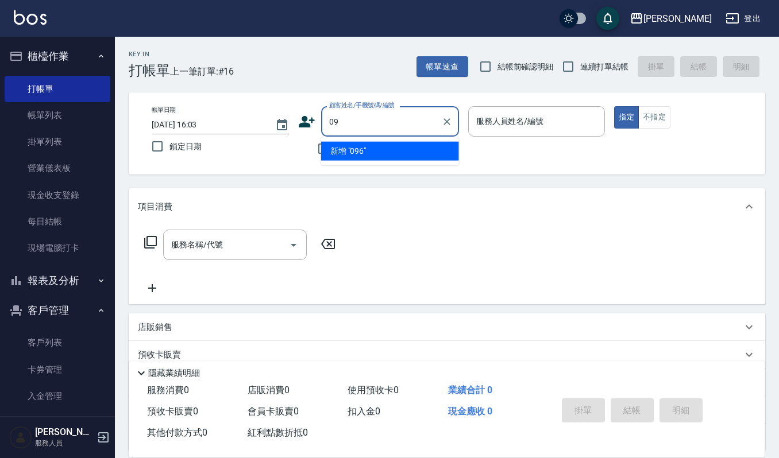
type input "0"
click at [379, 154] on li "[PERSON_NAME]/0966680112/0966680112" at bounding box center [390, 151] width 138 height 19
type input "[PERSON_NAME]/0966680112/0966680112"
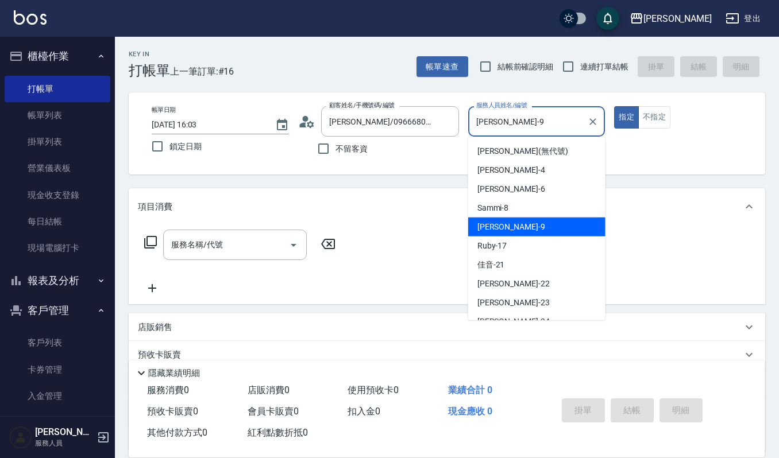
click at [538, 118] on input "[PERSON_NAME]-9" at bounding box center [528, 121] width 110 height 20
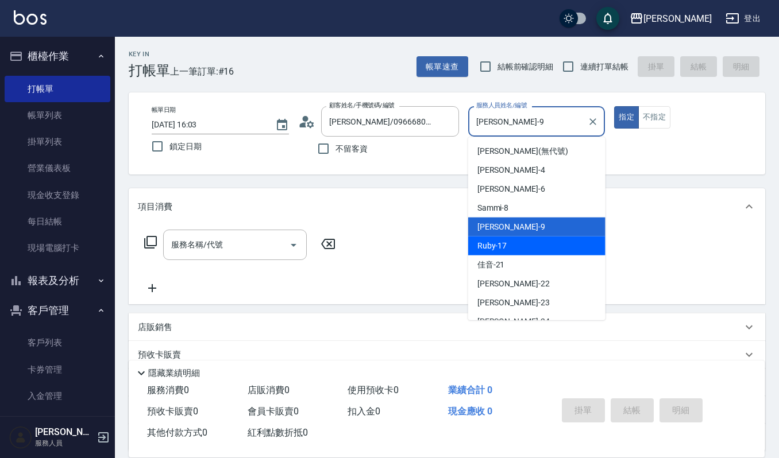
click at [557, 249] on div "Ruby -17" at bounding box center [536, 246] width 137 height 19
type input "Ruby-17"
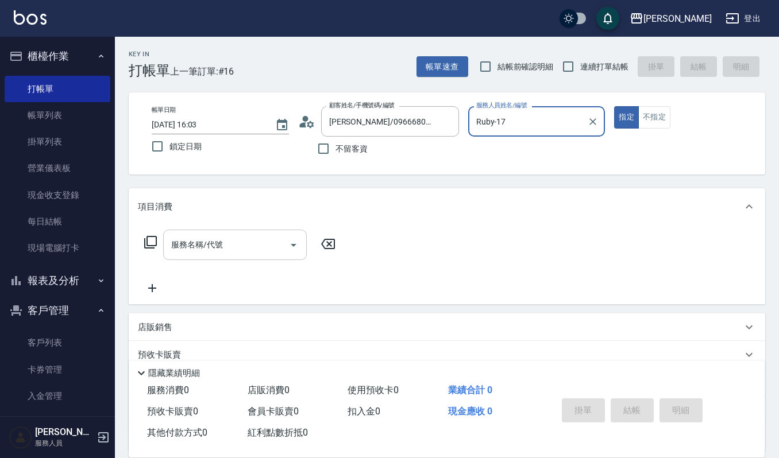
click at [235, 256] on div "服務名稱/代號" at bounding box center [235, 245] width 144 height 30
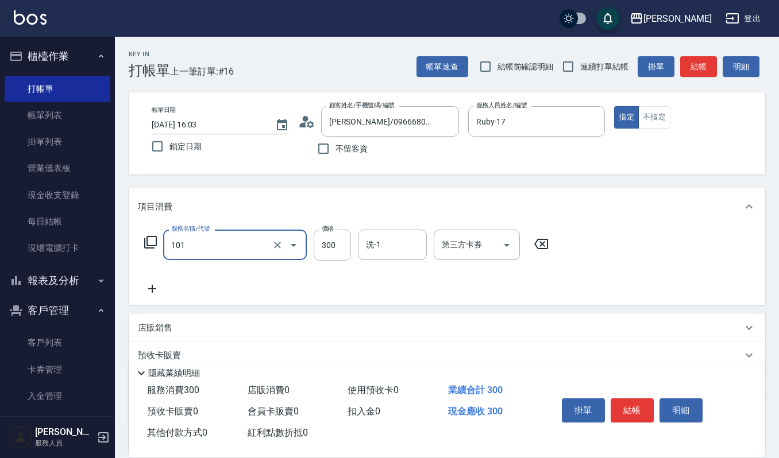
type input "一般洗髮(101)"
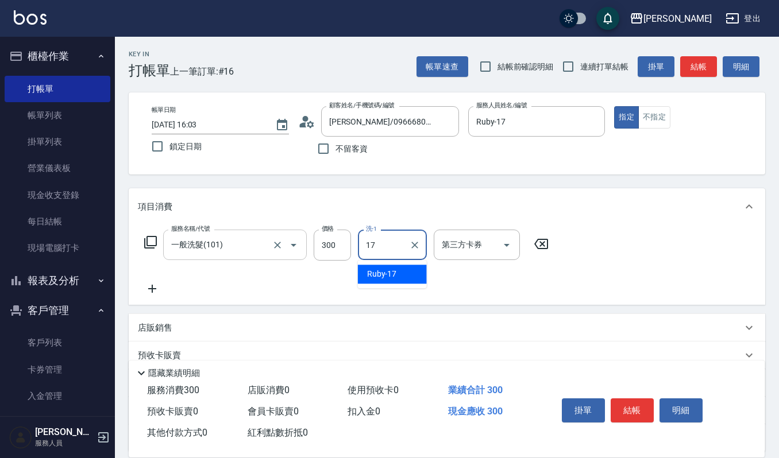
type input "Ruby-17"
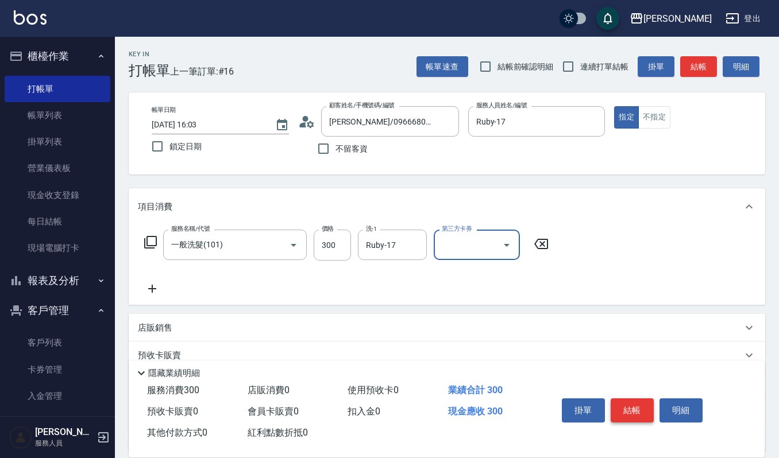
click at [643, 403] on button "結帳" at bounding box center [632, 411] width 43 height 24
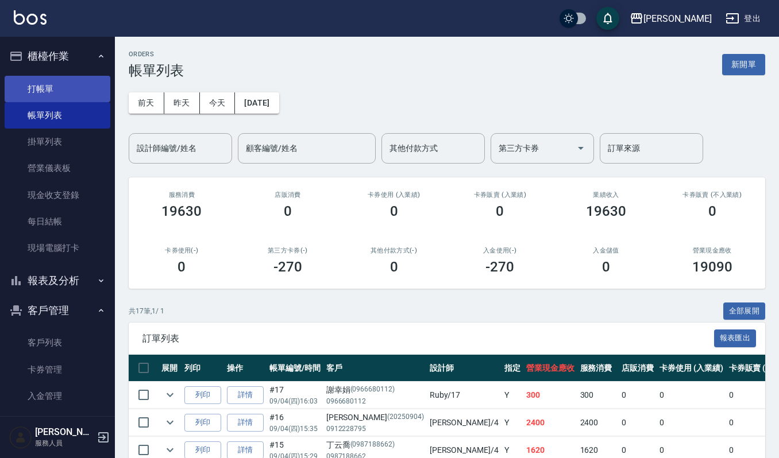
click at [46, 86] on link "打帳單" at bounding box center [58, 89] width 106 height 26
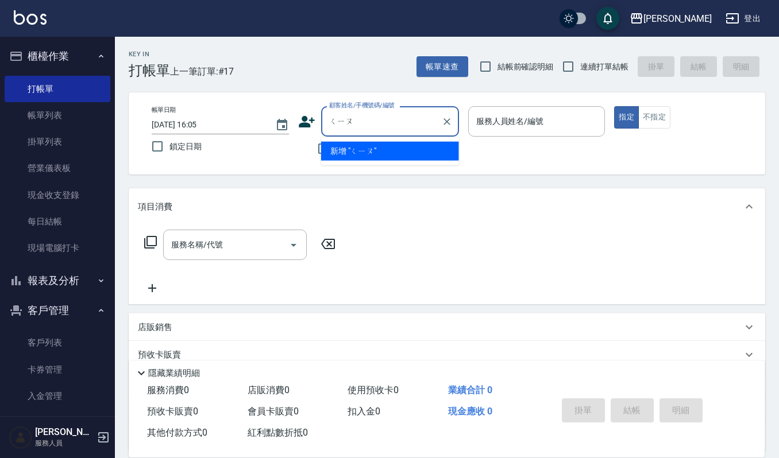
type input "邱"
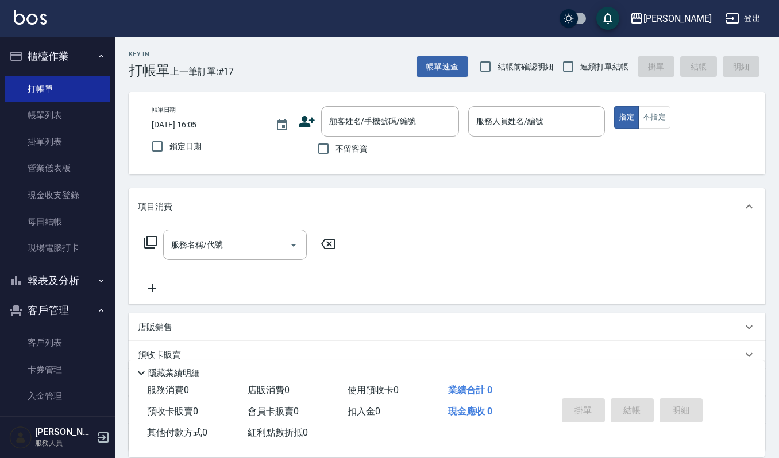
click at [515, 241] on div "服務名稱/代號 服務名稱/代號" at bounding box center [447, 264] width 637 height 79
click at [74, 120] on link "帳單列表" at bounding box center [58, 115] width 106 height 26
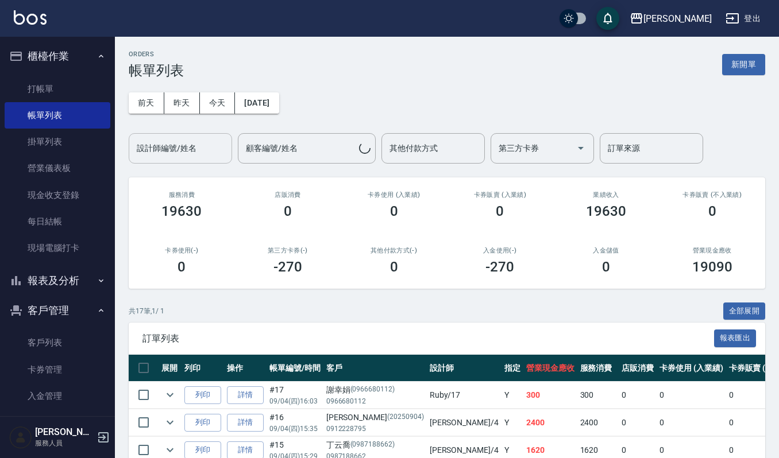
click at [194, 150] on input "設計師編號/姓名" at bounding box center [180, 148] width 93 height 20
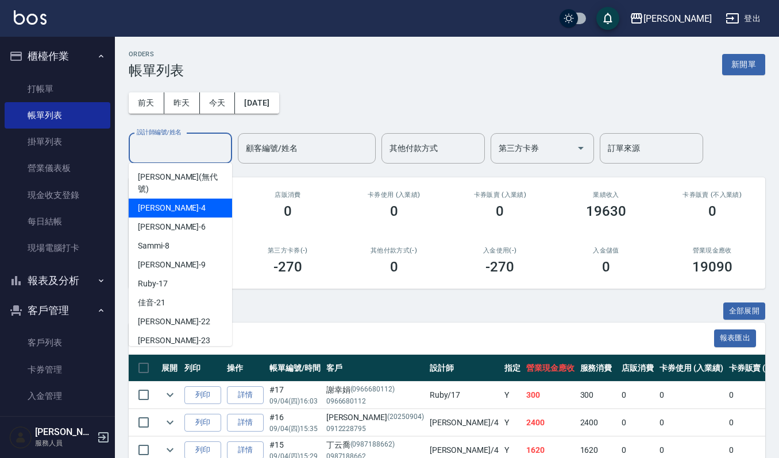
click at [203, 199] on div "吉兒 -4" at bounding box center [180, 208] width 103 height 19
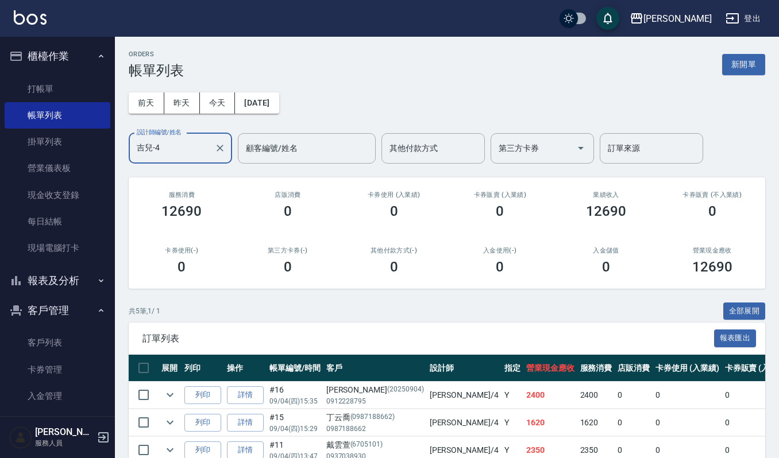
click at [180, 155] on input "吉兒-4" at bounding box center [172, 148] width 76 height 20
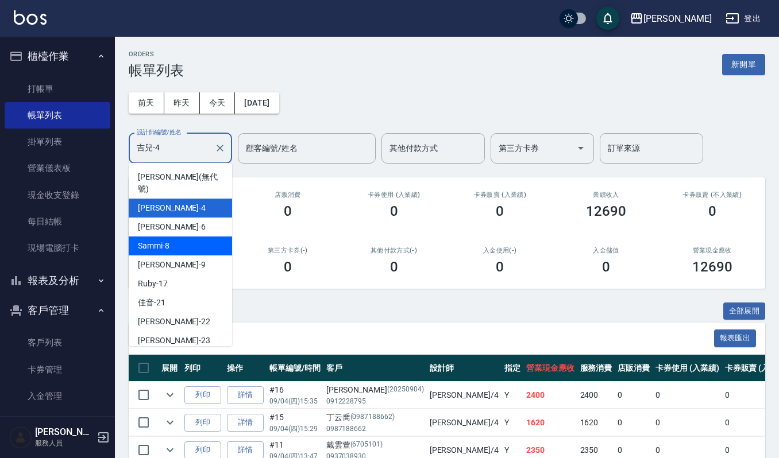
click at [191, 237] on div "Sammi -8" at bounding box center [180, 246] width 103 height 19
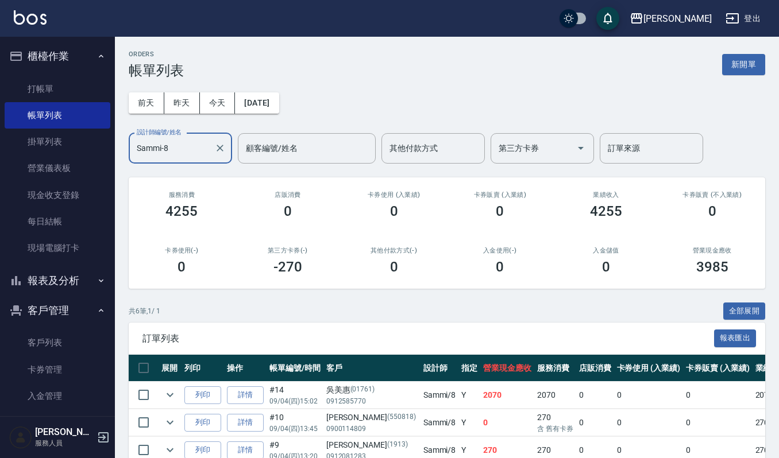
click at [195, 144] on input "Sammi-8" at bounding box center [172, 148] width 76 height 20
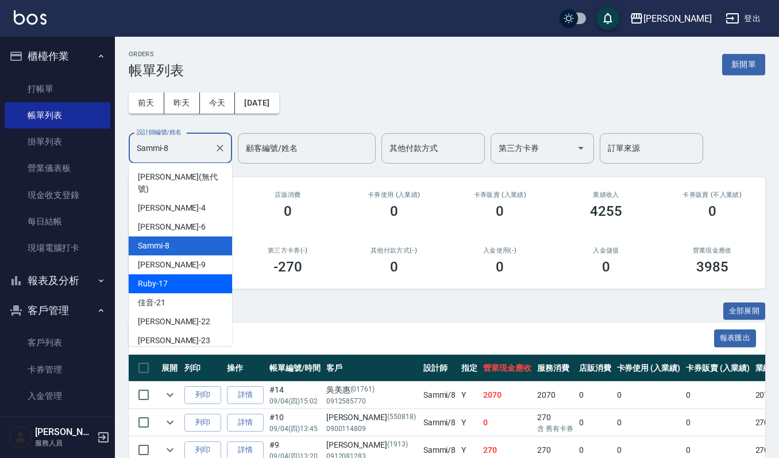
click at [186, 275] on div "Ruby -17" at bounding box center [180, 284] width 103 height 19
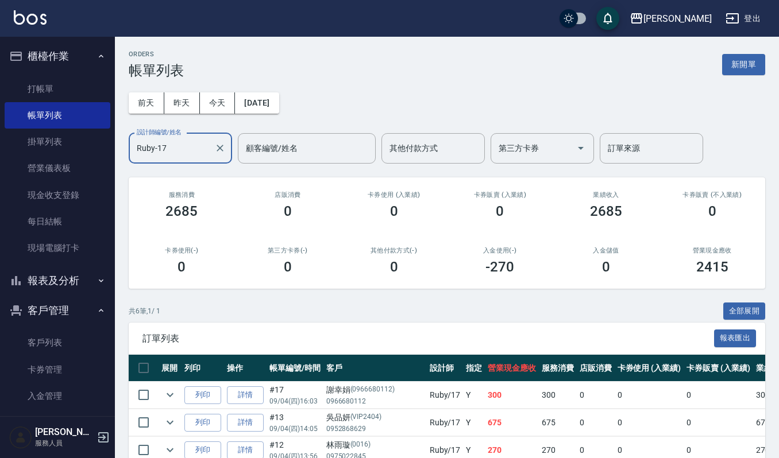
click at [182, 161] on div "Ruby-17 設計師編號/姓名" at bounding box center [180, 148] width 103 height 30
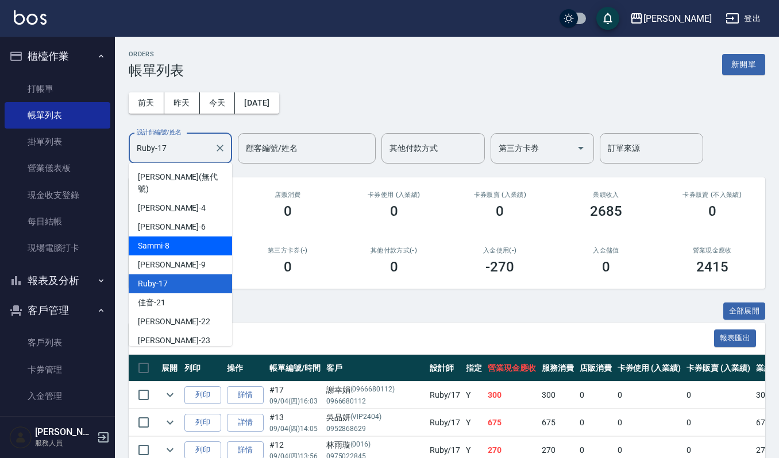
click at [191, 240] on div "Sammi -8" at bounding box center [180, 246] width 103 height 19
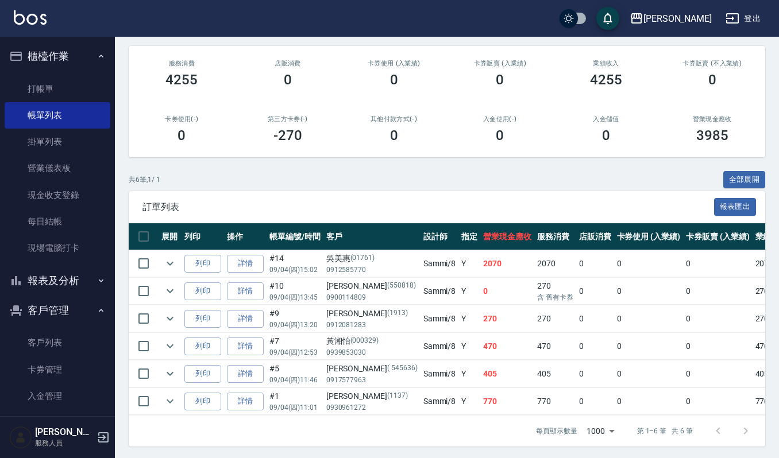
scroll to position [148, 0]
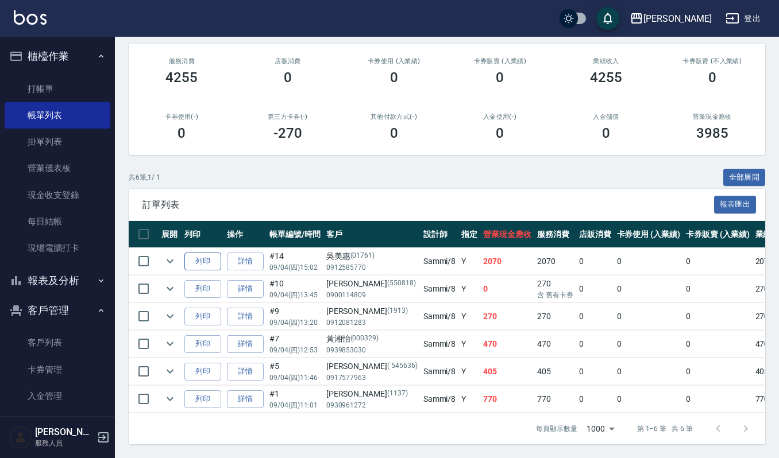
click at [217, 253] on button "列印" at bounding box center [202, 262] width 37 height 18
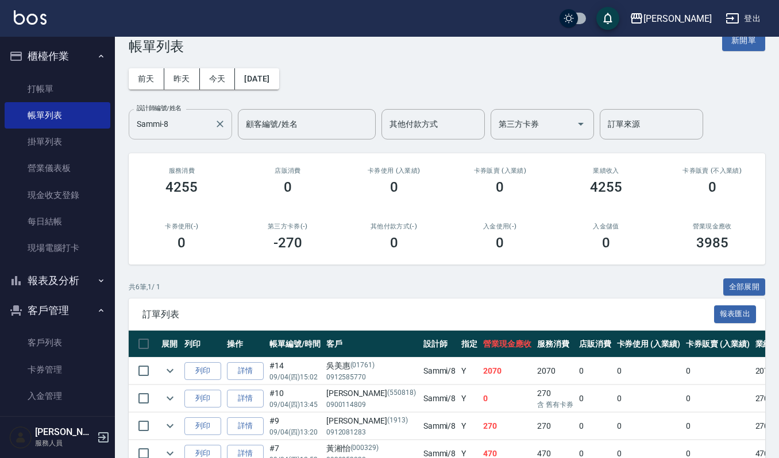
scroll to position [0, 0]
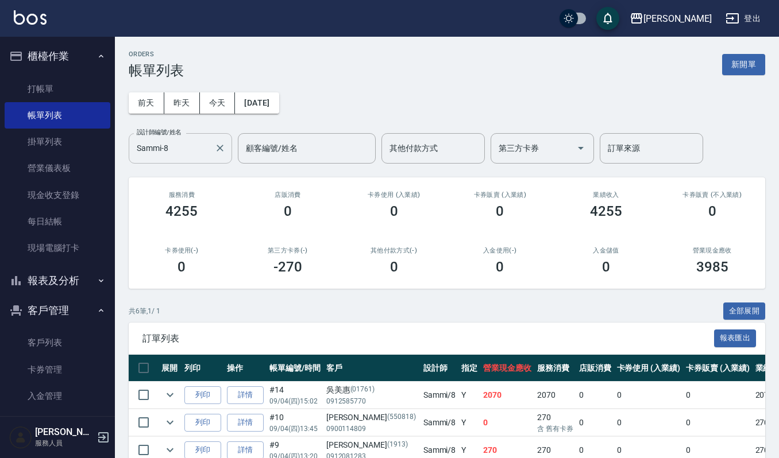
click at [194, 148] on input "Sammi-8" at bounding box center [172, 148] width 76 height 20
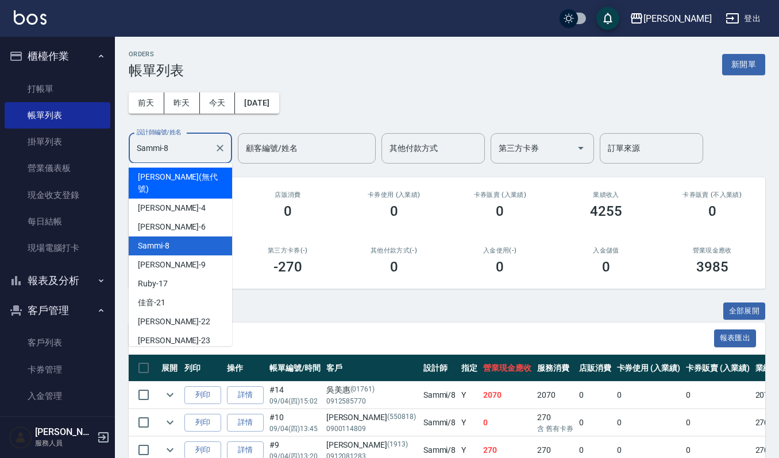
click at [187, 184] on div "[PERSON_NAME] (無代號)" at bounding box center [180, 183] width 103 height 31
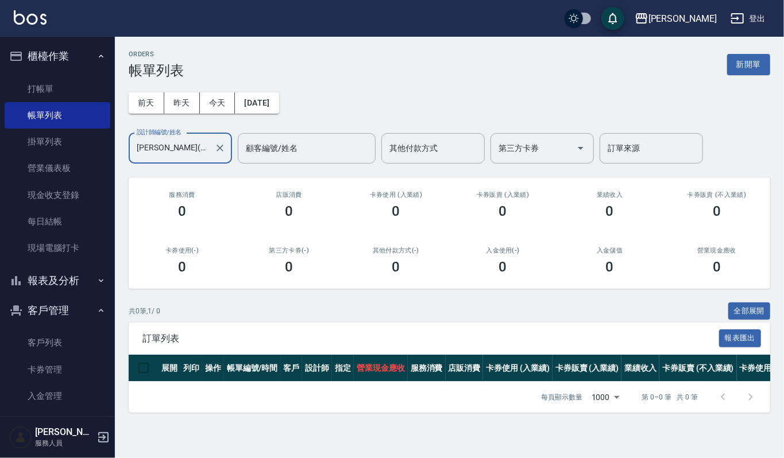
click at [200, 148] on input "[PERSON_NAME](無代號)" at bounding box center [172, 148] width 76 height 20
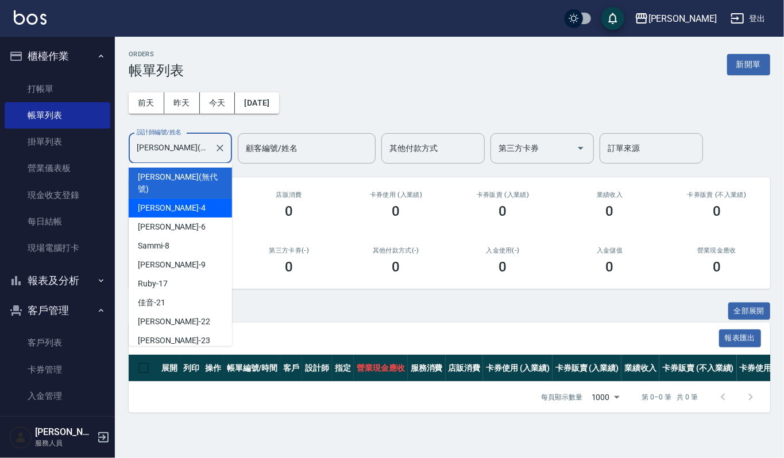
click at [193, 200] on div "吉兒 -4" at bounding box center [180, 208] width 103 height 19
type input "吉兒-4"
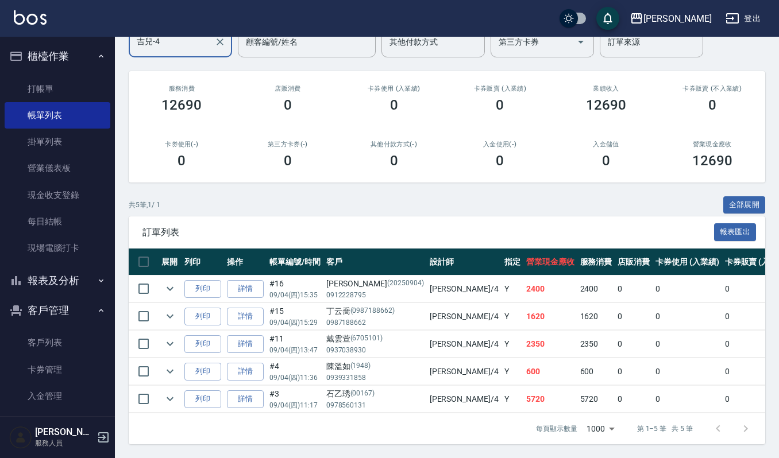
scroll to position [119, 0]
click at [242, 308] on link "詳情" at bounding box center [245, 317] width 37 height 18
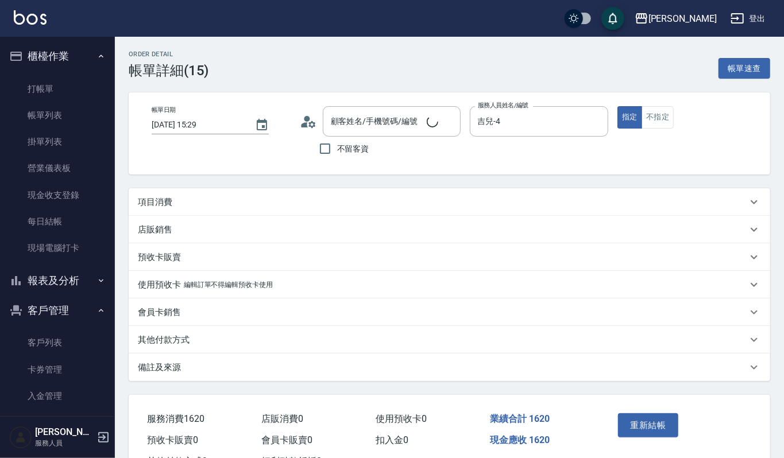
type input "[DATE] 15:29"
type input "吉兒-4"
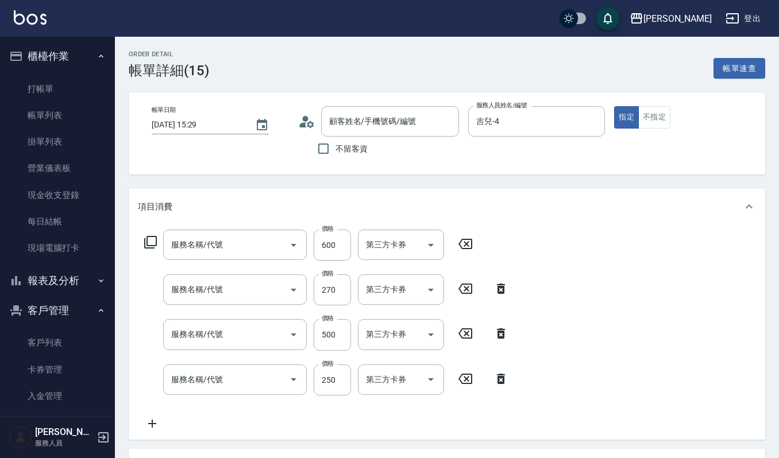
type input "丁云喬/0987188662/0987188662"
type input "經典剪髮-Gill(302)"
type input "一般洗髮(101)"
type input "補染(407)"
type input "(雲提)燙染前頭皮防護(518)"
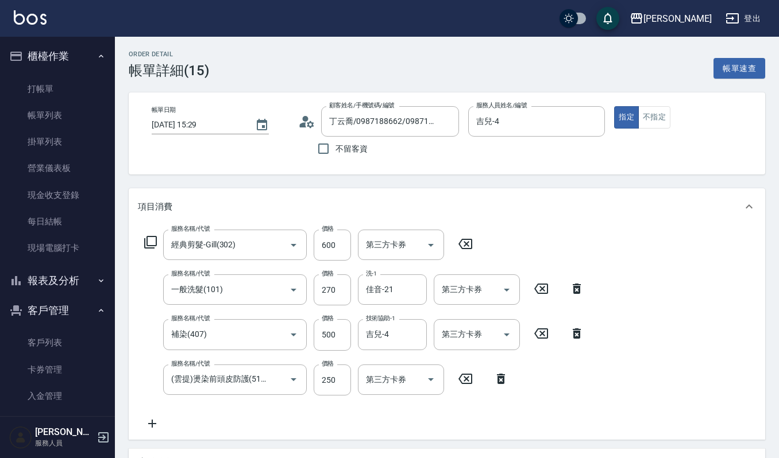
click at [499, 384] on icon at bounding box center [501, 379] width 29 height 14
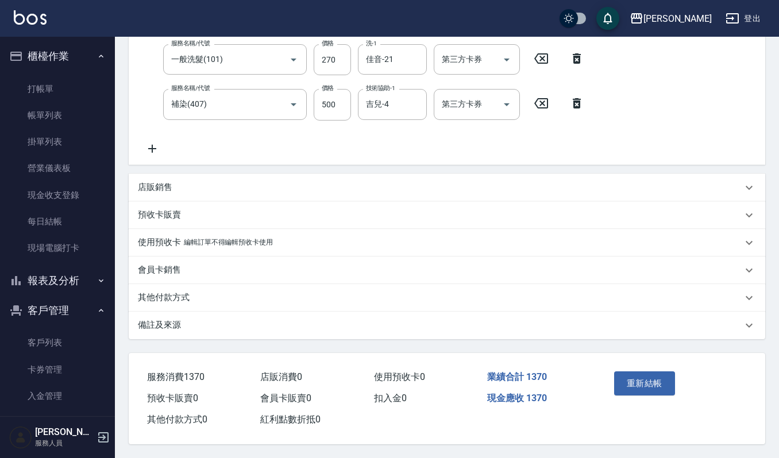
scroll to position [233, 0]
click at [639, 387] on button "重新結帳" at bounding box center [644, 384] width 61 height 24
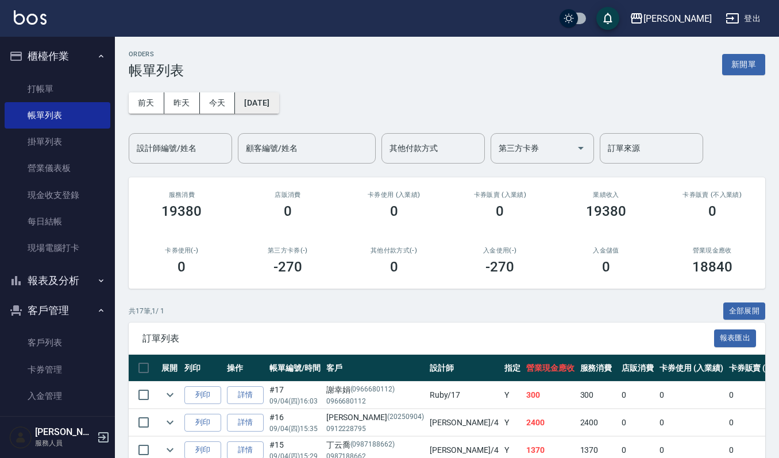
click at [269, 99] on button "[DATE]" at bounding box center [257, 102] width 44 height 21
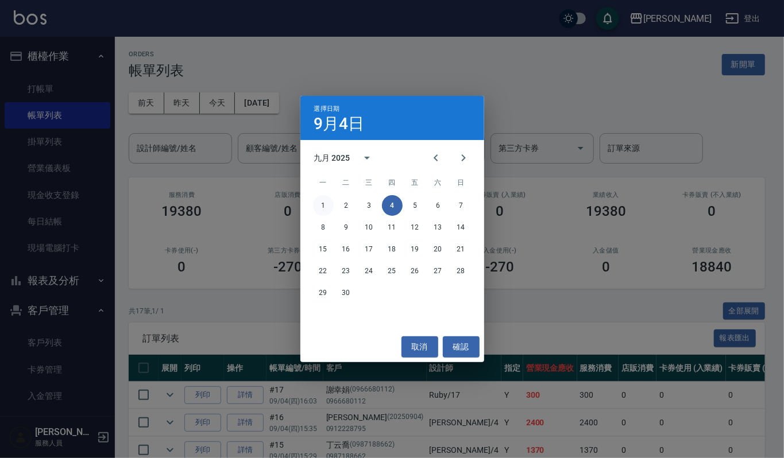
click at [320, 209] on button "1" at bounding box center [323, 205] width 21 height 21
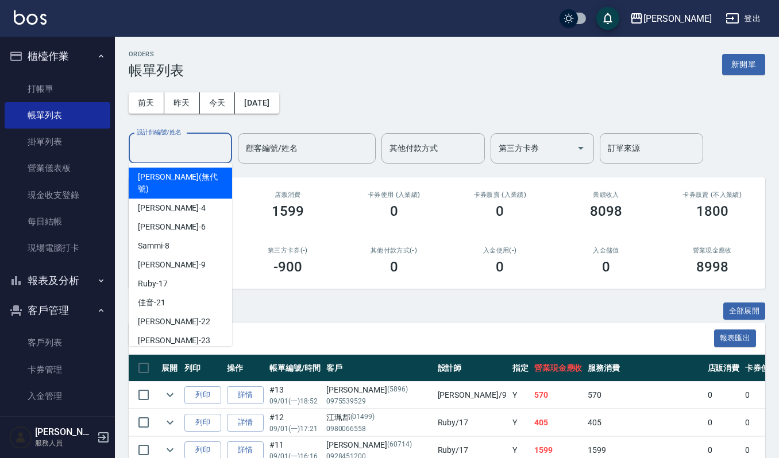
click at [210, 147] on input "設計師編號/姓名" at bounding box center [180, 148] width 93 height 20
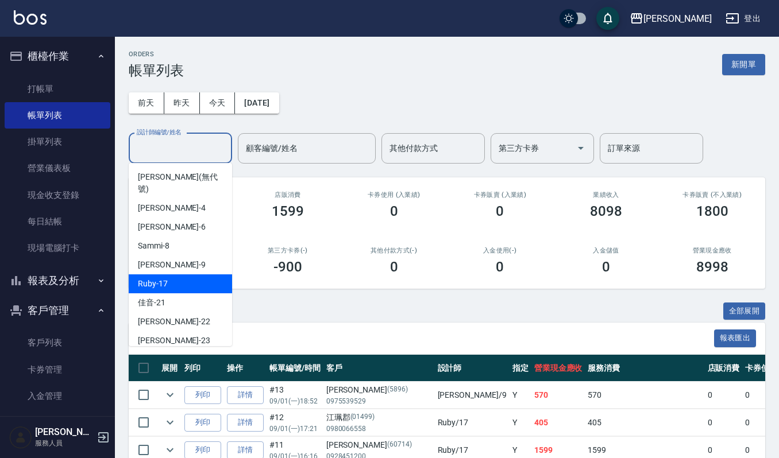
click at [184, 275] on div "Ruby -17" at bounding box center [180, 284] width 103 height 19
type input "Ruby-17"
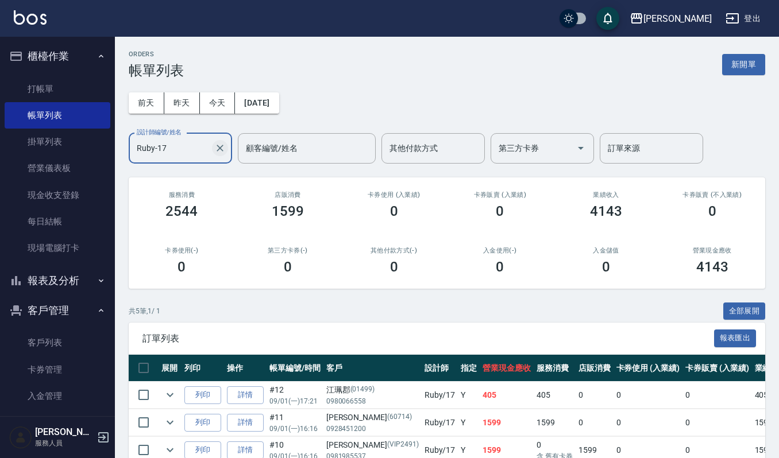
click at [219, 148] on icon "Clear" at bounding box center [220, 148] width 7 height 7
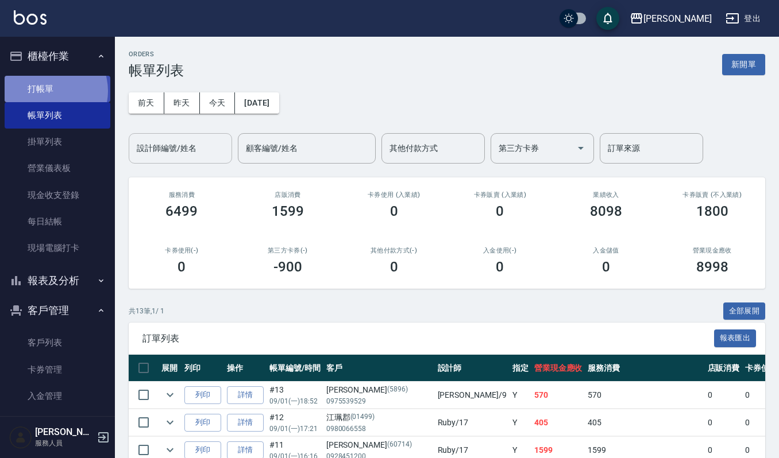
click at [47, 91] on link "打帳單" at bounding box center [58, 89] width 106 height 26
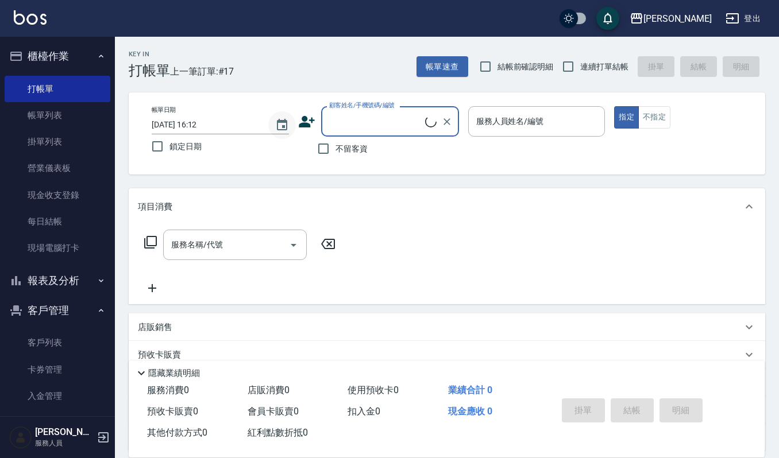
click at [281, 126] on icon "Choose date, selected date is 2025-09-04" at bounding box center [282, 125] width 14 height 14
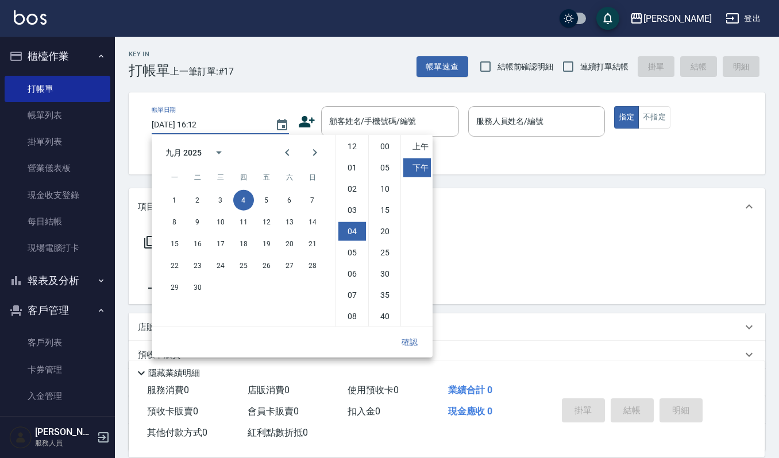
scroll to position [64, 0]
click at [175, 203] on button "1" at bounding box center [174, 200] width 21 height 21
type input "[DATE] 16:12"
click at [412, 340] on button "確認" at bounding box center [409, 342] width 37 height 21
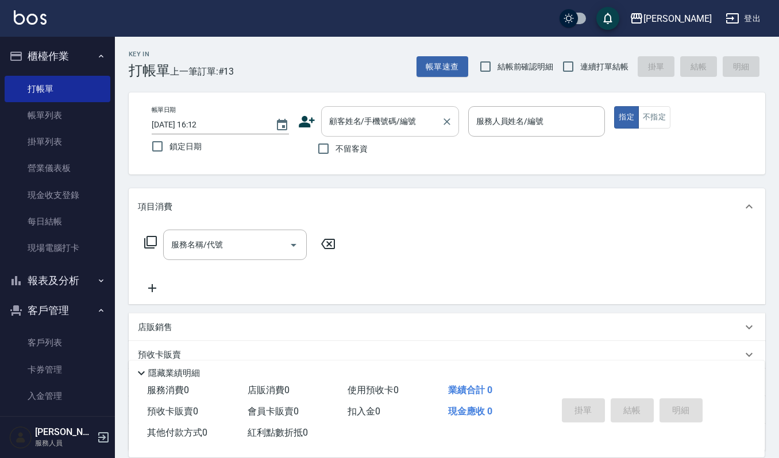
click at [368, 120] on input "顧客姓名/手機號碼/編號" at bounding box center [381, 121] width 110 height 20
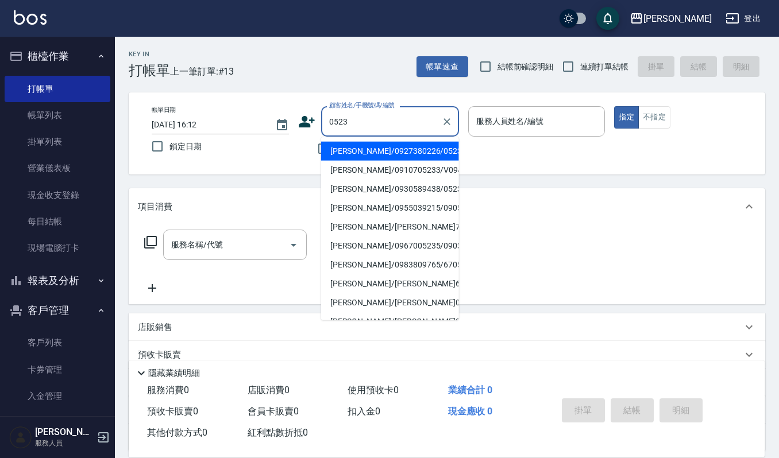
click at [365, 153] on li "[PERSON_NAME]/0927380226/0523" at bounding box center [390, 151] width 138 height 19
type input "[PERSON_NAME]/0927380226/0523"
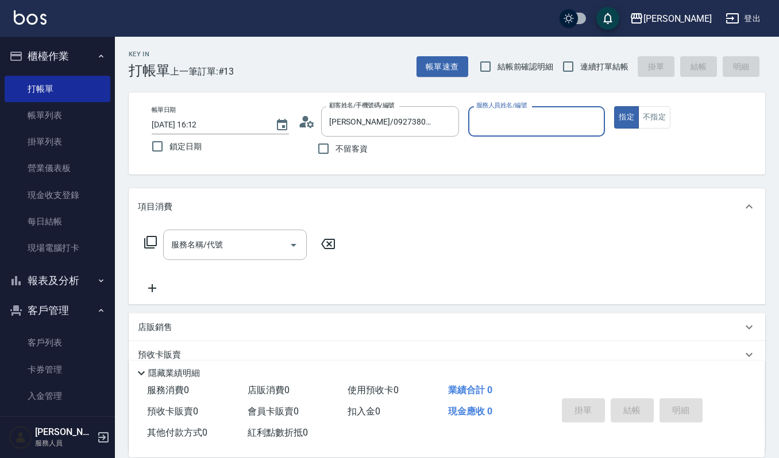
type input "Ruby-17"
click at [628, 124] on button "指定" at bounding box center [626, 117] width 25 height 22
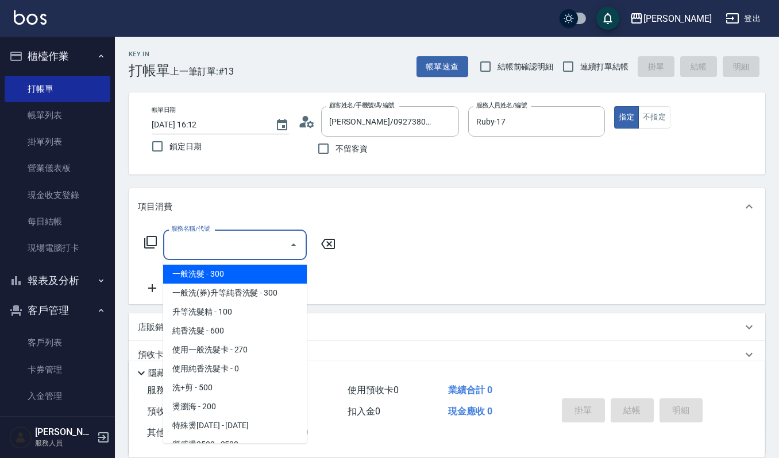
click at [226, 255] on input "服務名稱/代號" at bounding box center [226, 245] width 116 height 20
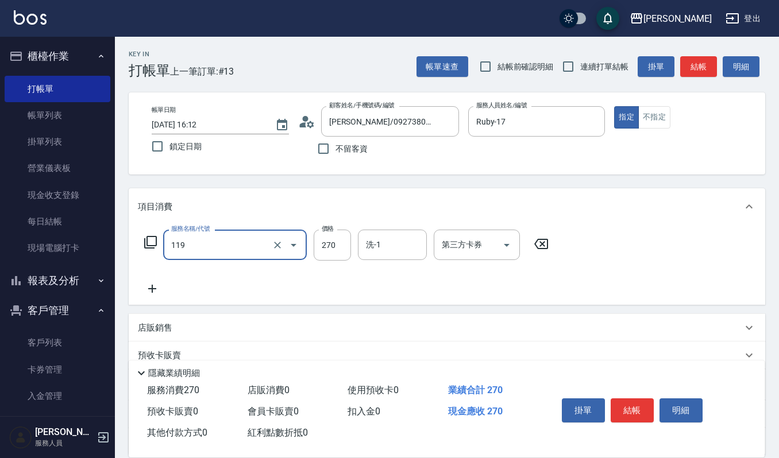
type input "使用一般洗髮卡(119)"
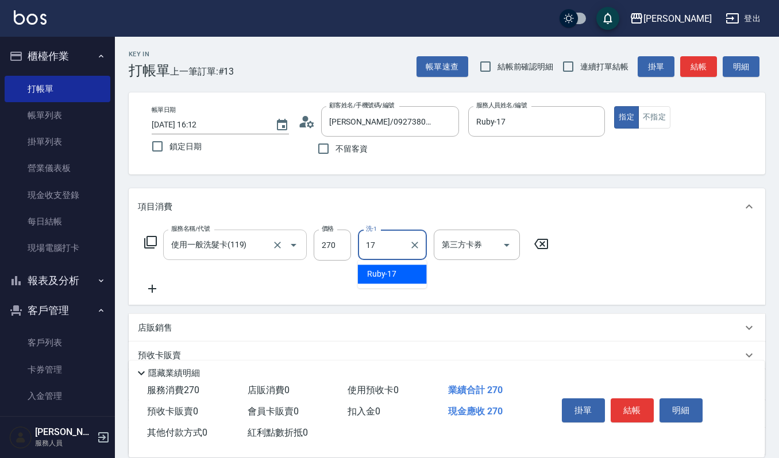
type input "Ruby-17"
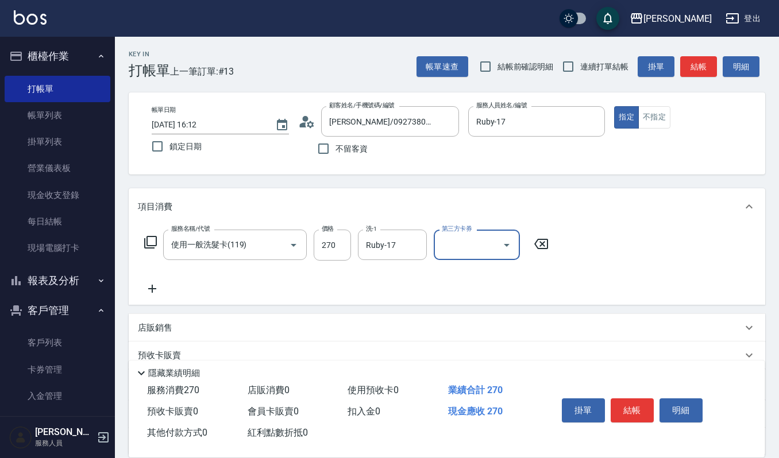
click at [502, 246] on icon "Open" at bounding box center [507, 245] width 14 height 14
click at [474, 291] on span "舊有卡券" at bounding box center [477, 293] width 86 height 19
type input "舊有卡券"
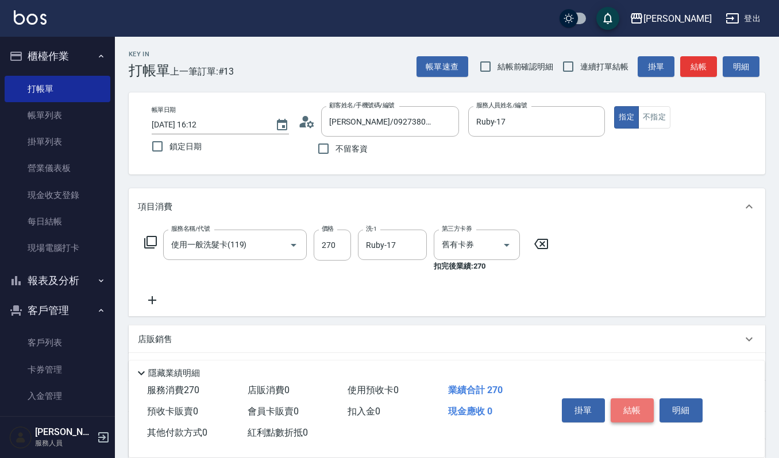
click at [638, 408] on button "結帳" at bounding box center [632, 411] width 43 height 24
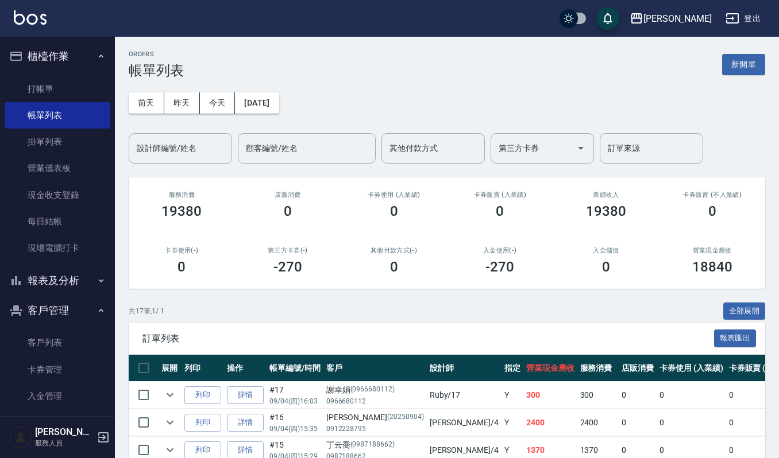
click at [148, 145] on input "設計師編號/姓名" at bounding box center [180, 148] width 93 height 20
click at [257, 103] on button "[DATE]" at bounding box center [257, 102] width 44 height 21
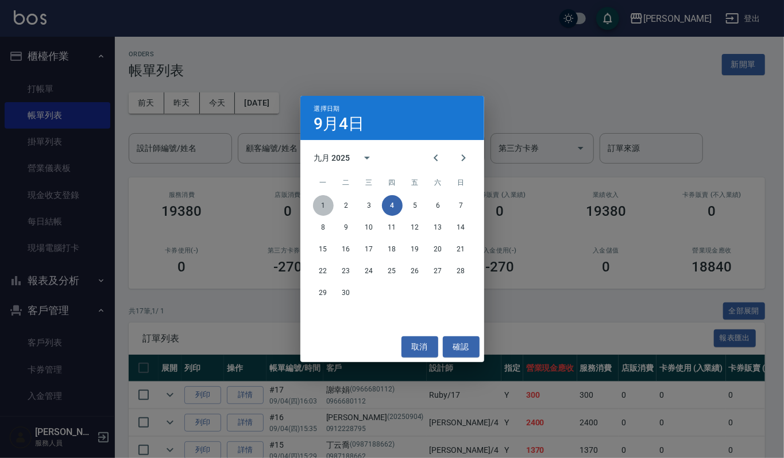
click at [324, 205] on button "1" at bounding box center [323, 205] width 21 height 21
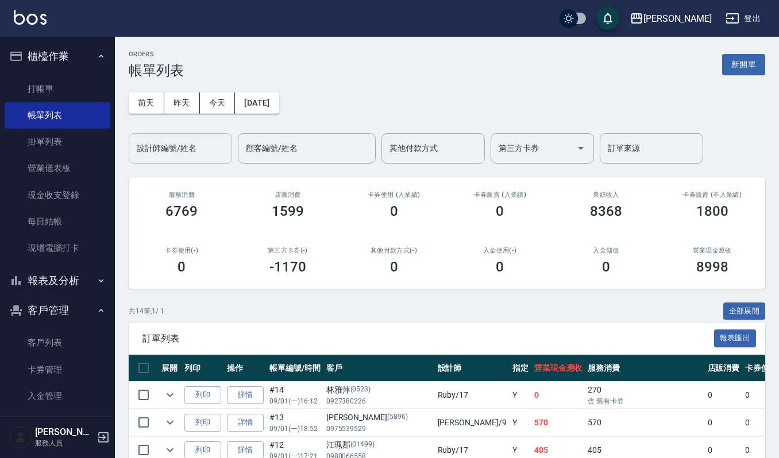
click at [211, 150] on input "設計師編號/姓名" at bounding box center [180, 148] width 93 height 20
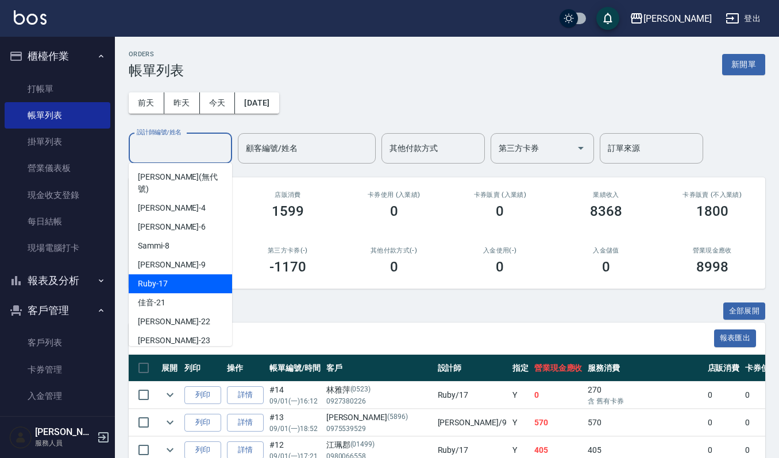
click at [179, 275] on div "Ruby -17" at bounding box center [180, 284] width 103 height 19
type input "Ruby-17"
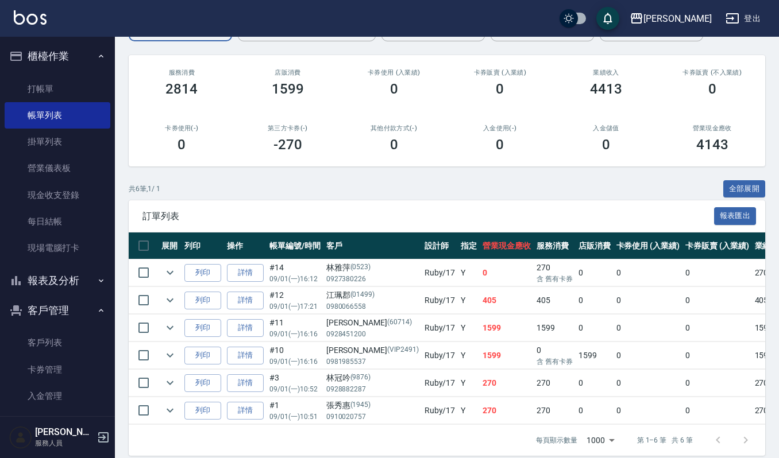
scroll to position [148, 0]
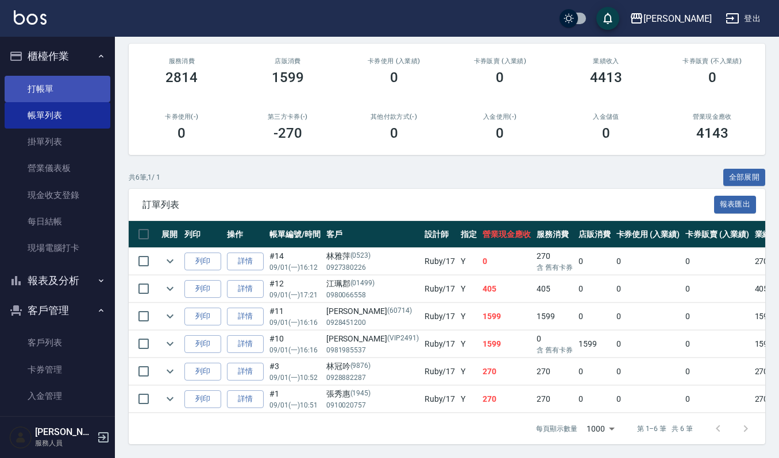
click at [61, 85] on link "打帳單" at bounding box center [58, 89] width 106 height 26
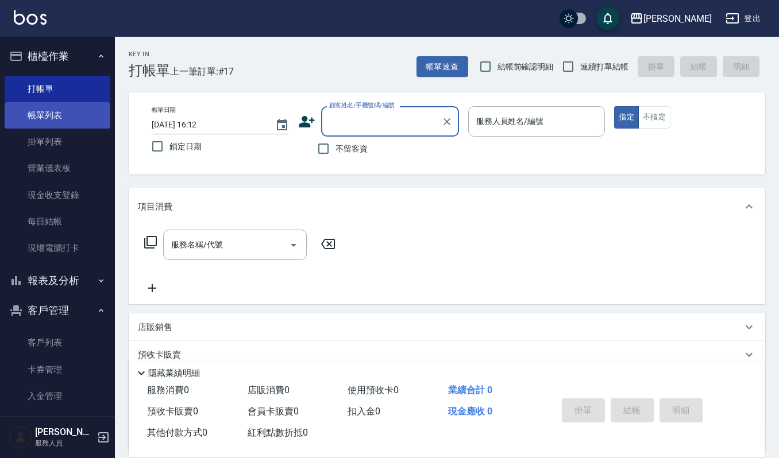
click at [54, 114] on link "帳單列表" at bounding box center [58, 115] width 106 height 26
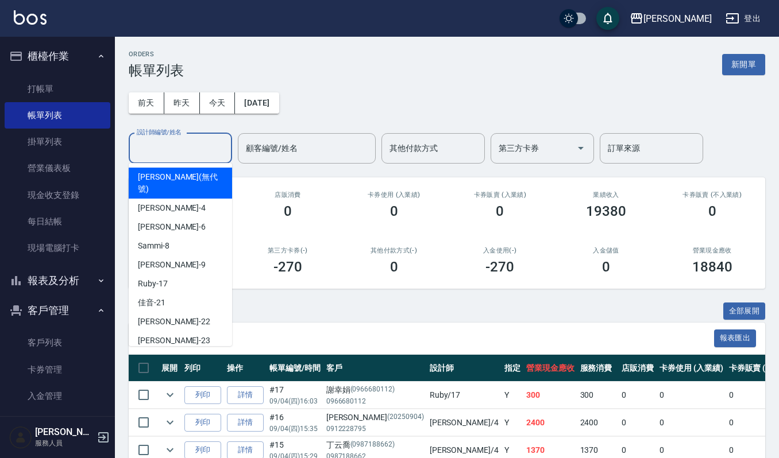
click at [198, 155] on input "設計師編號/姓名" at bounding box center [180, 148] width 93 height 20
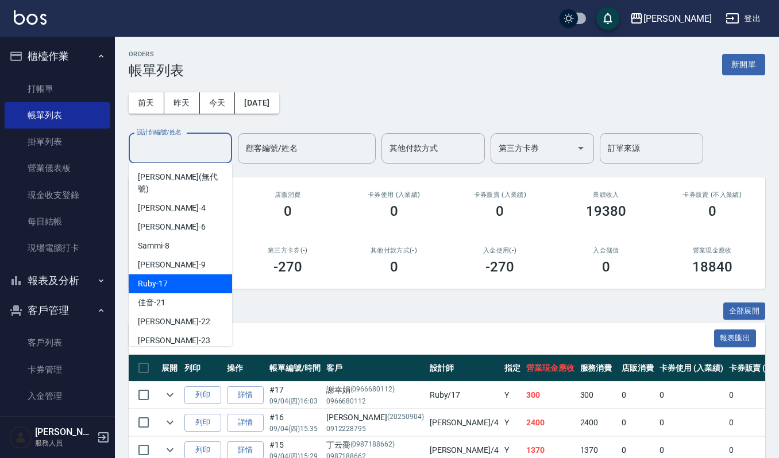
click at [170, 275] on div "Ruby -17" at bounding box center [180, 284] width 103 height 19
type input "Ruby-17"
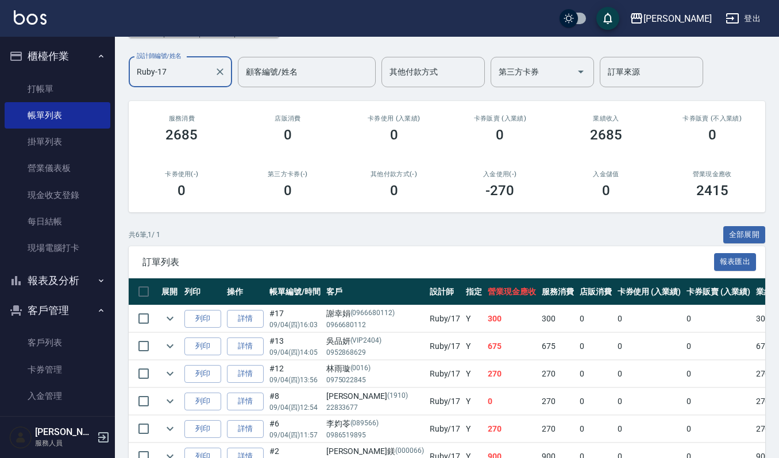
scroll to position [148, 0]
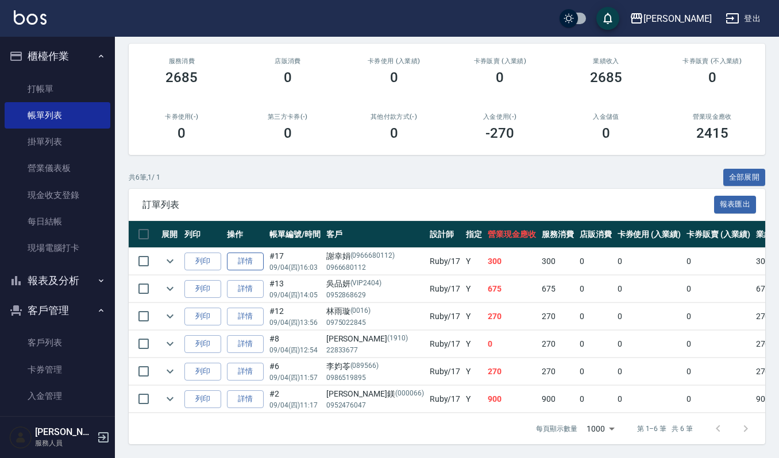
click at [246, 253] on link "詳情" at bounding box center [245, 262] width 37 height 18
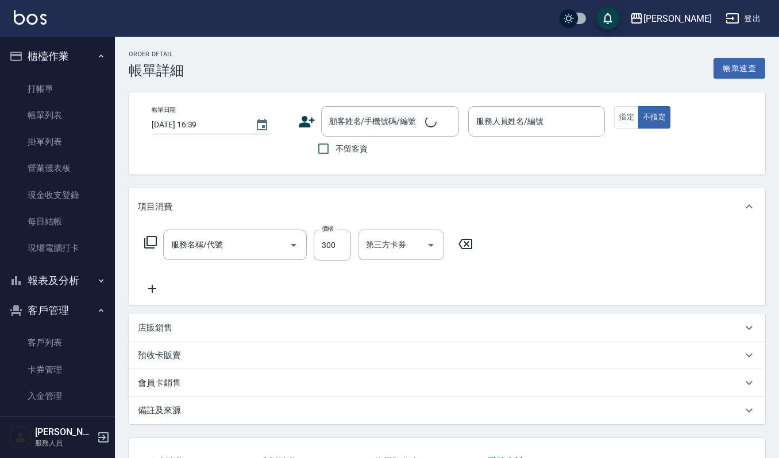
type input "[DATE] 16:03"
type input "Ruby-17"
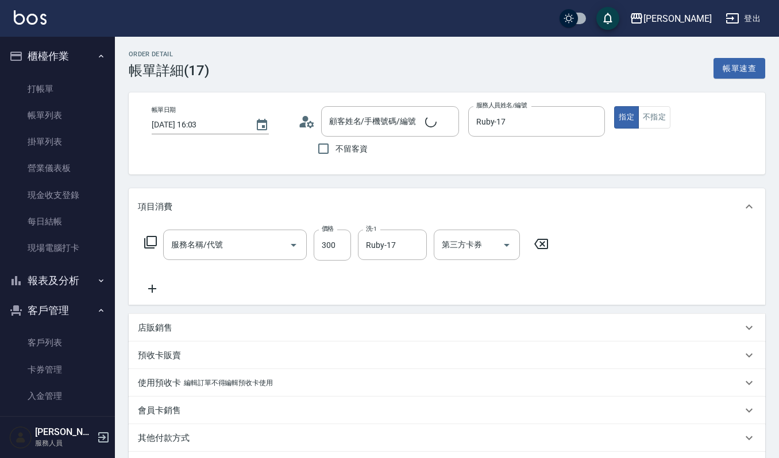
type input "[PERSON_NAME]/0966680112/0966680112"
click at [656, 121] on button "不指定" at bounding box center [654, 117] width 32 height 22
type input "一般洗髮(101)"
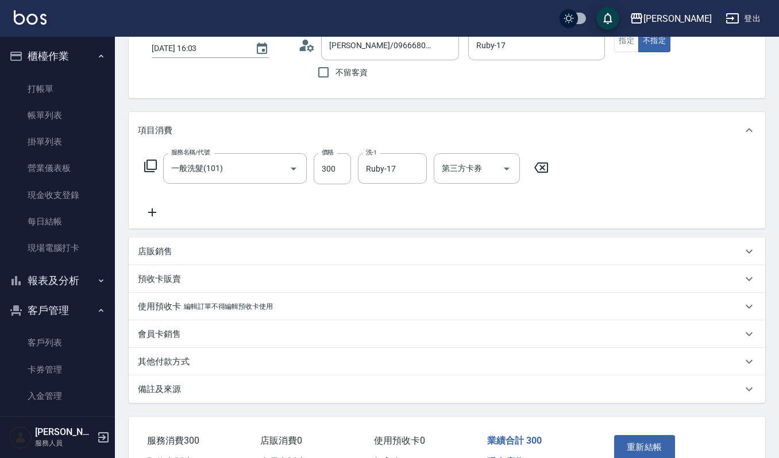
scroll to position [142, 0]
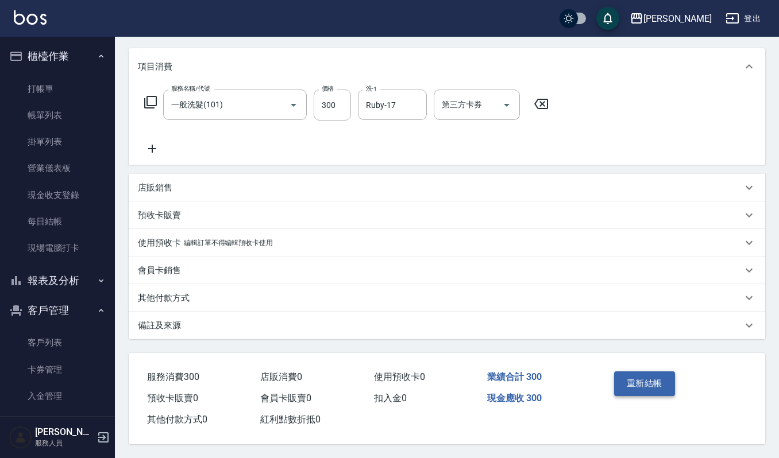
click at [627, 379] on button "重新結帳" at bounding box center [644, 384] width 61 height 24
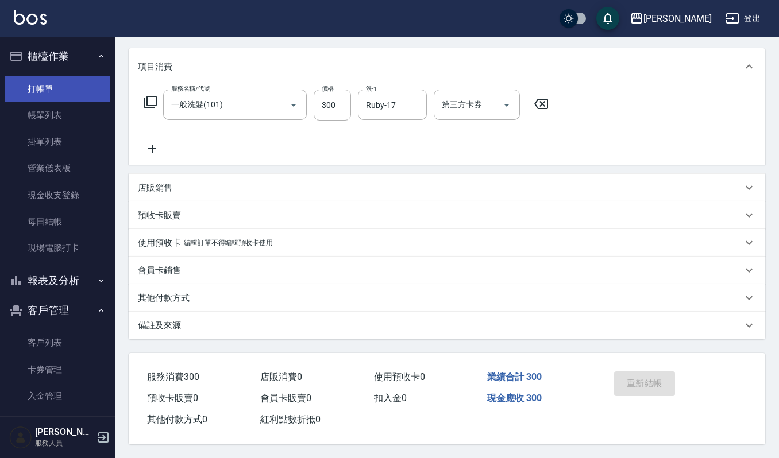
click at [41, 83] on link "打帳單" at bounding box center [58, 89] width 106 height 26
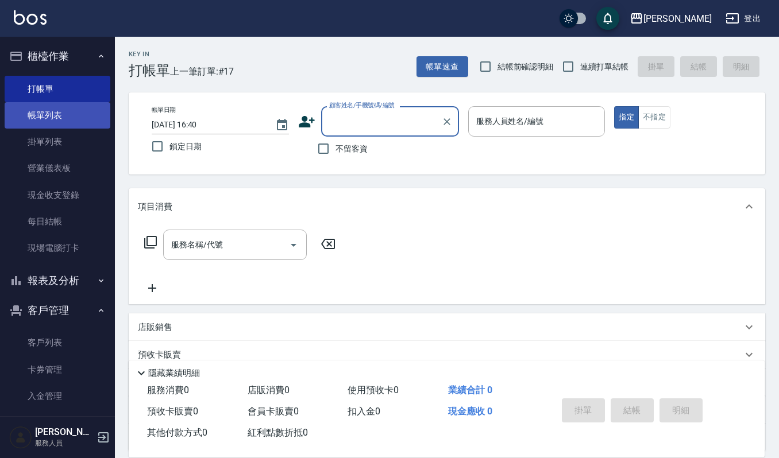
click at [72, 117] on link "帳單列表" at bounding box center [58, 115] width 106 height 26
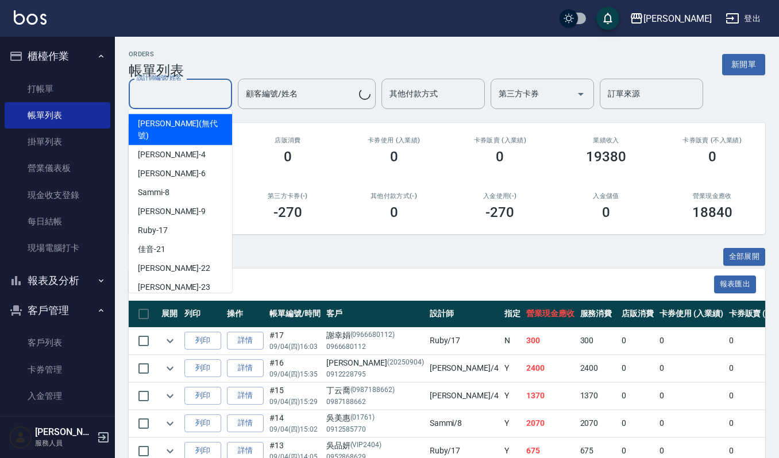
click at [168, 99] on input "設計師編號/姓名" at bounding box center [180, 94] width 93 height 20
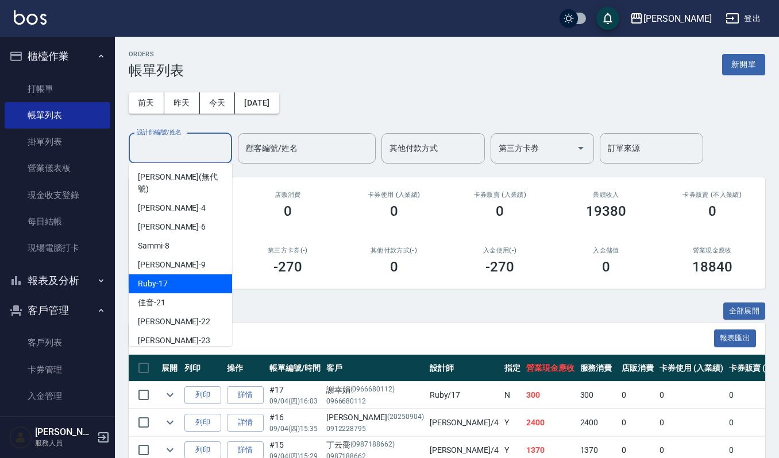
click at [171, 275] on div "Ruby -17" at bounding box center [180, 284] width 103 height 19
type input "Ruby-17"
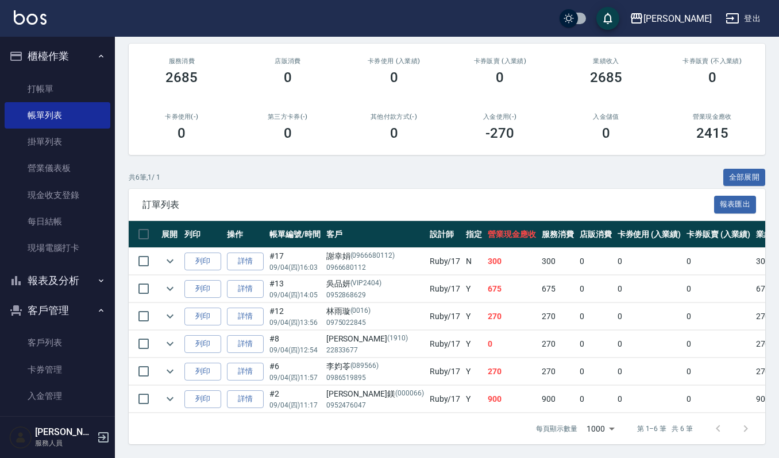
scroll to position [148, 0]
click at [53, 93] on link "打帳單" at bounding box center [58, 89] width 106 height 26
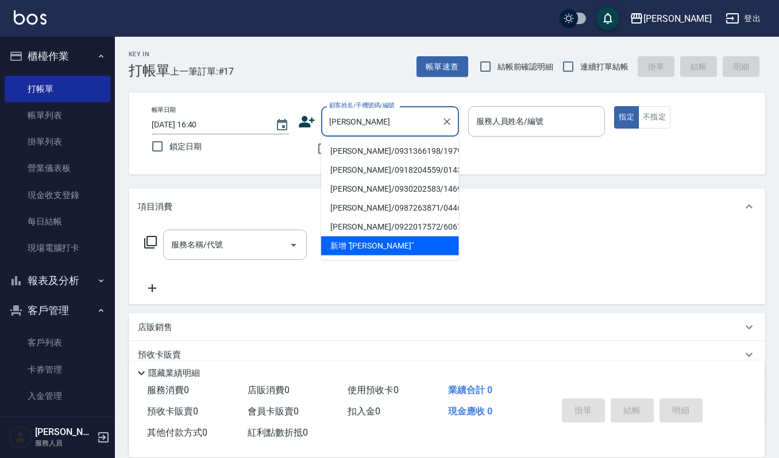
type input "[PERSON_NAME]/0931366198/1979"
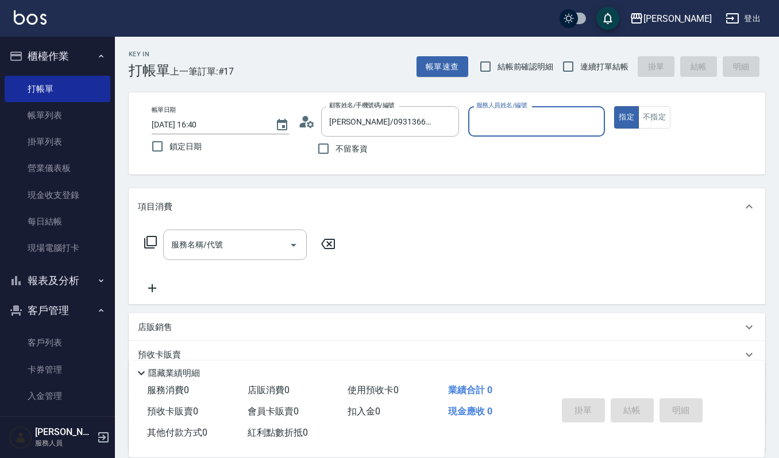
type input "吉兒-4"
click at [614, 106] on button "指定" at bounding box center [626, 117] width 25 height 22
type button "true"
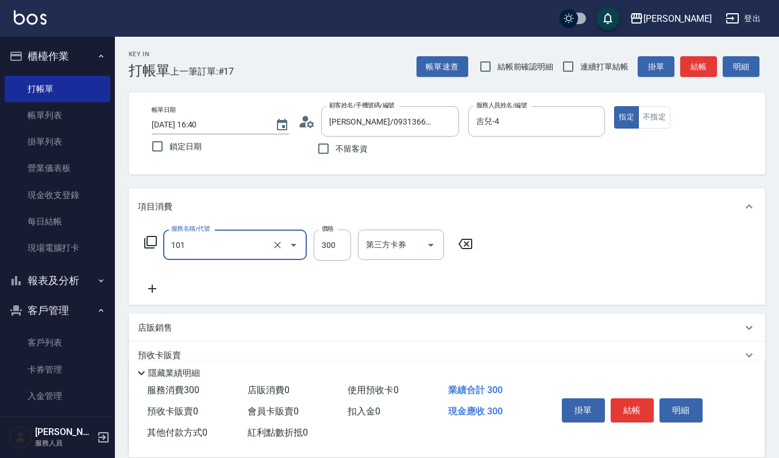
type input "一般洗髮(101)"
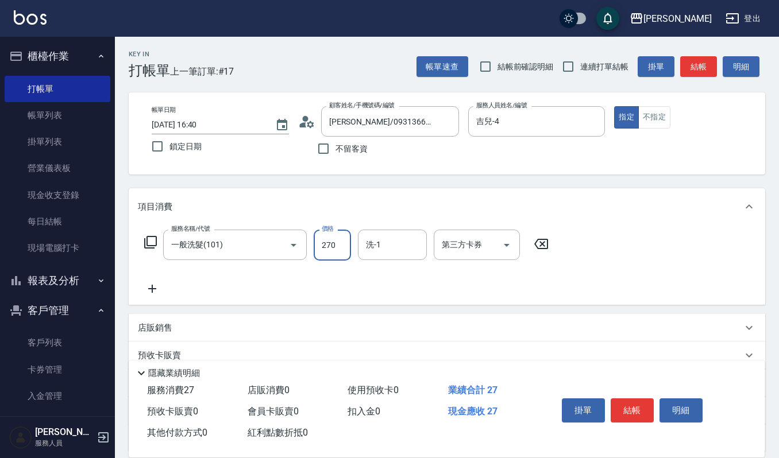
type input "270"
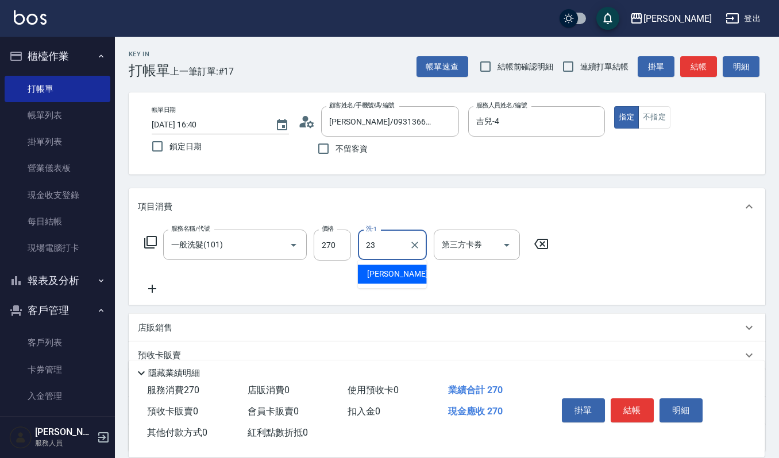
type input "[PERSON_NAME]-23"
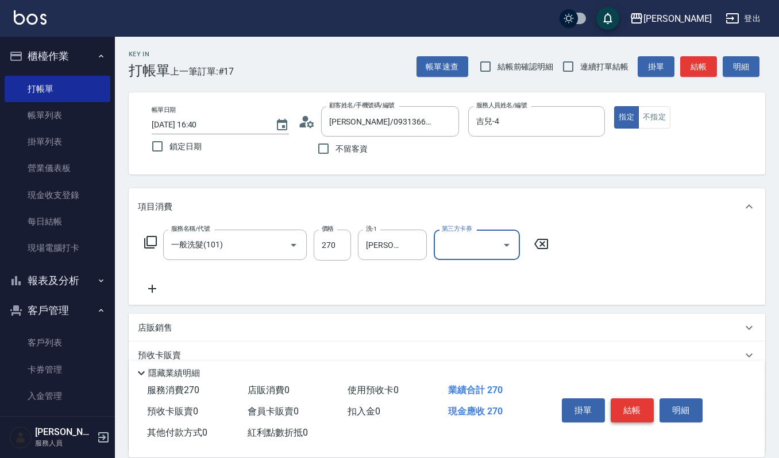
click at [640, 406] on button "結帳" at bounding box center [632, 411] width 43 height 24
